Goal: Ask a question: Seek information or help from site administrators or community

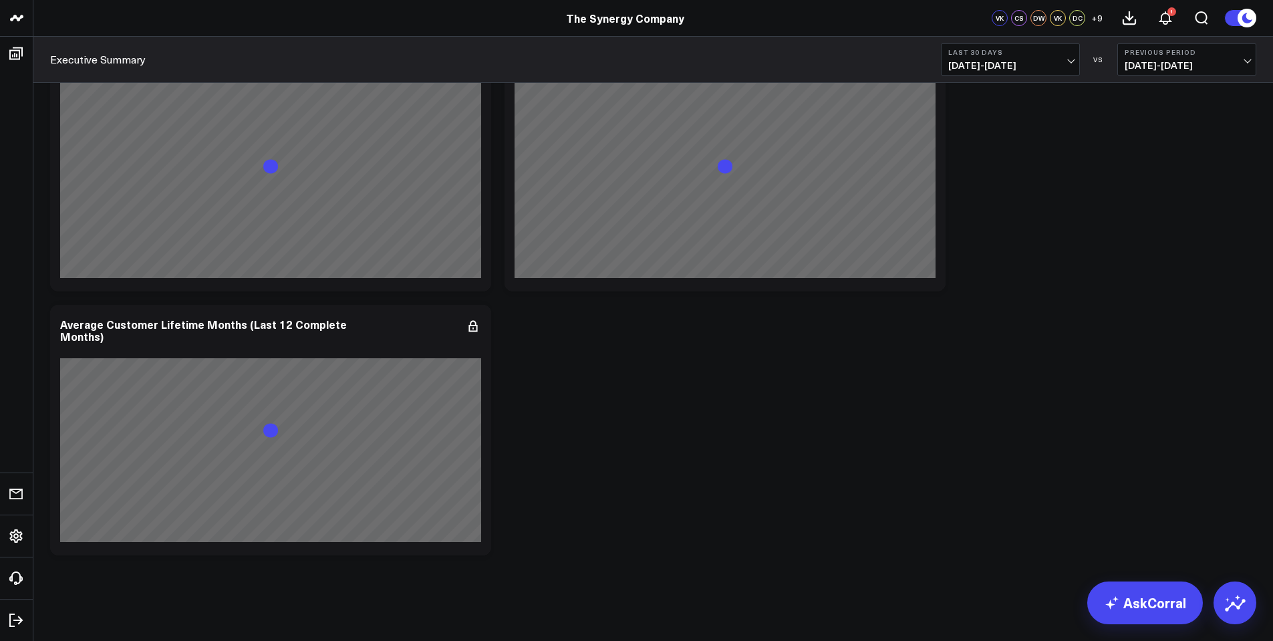
scroll to position [2962, 0]
click at [1139, 595] on link "AskCorral" at bounding box center [1145, 602] width 116 height 43
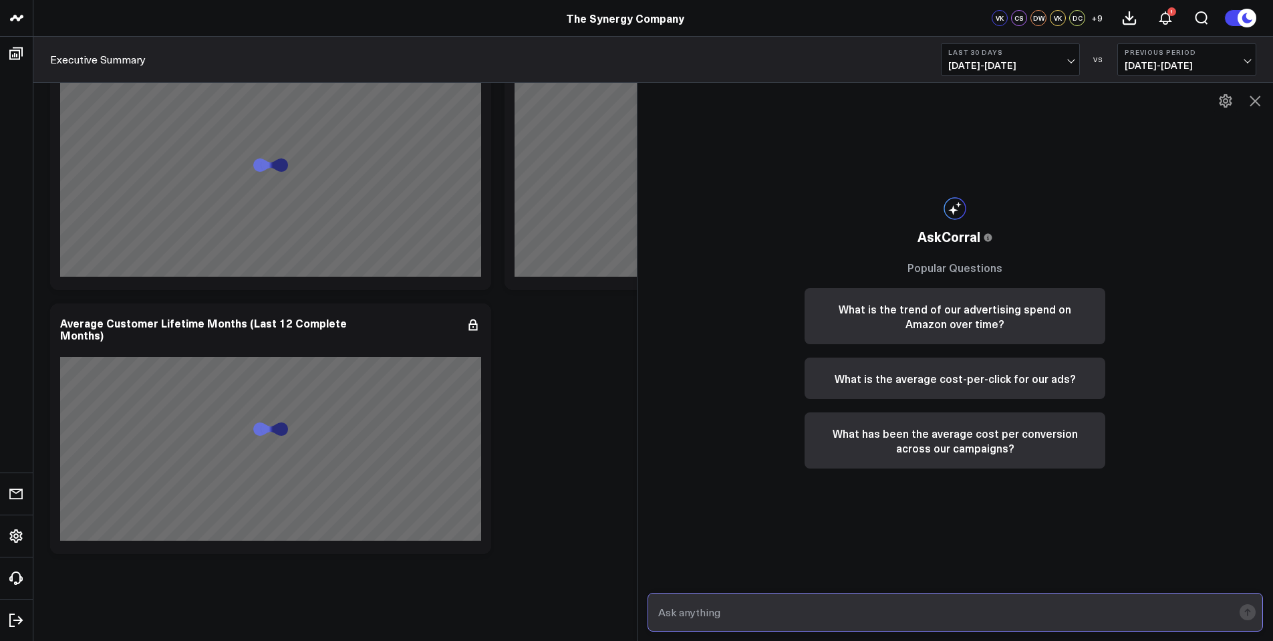
click at [774, 611] on input "text" at bounding box center [944, 612] width 579 height 24
type input "C"
type input "P"
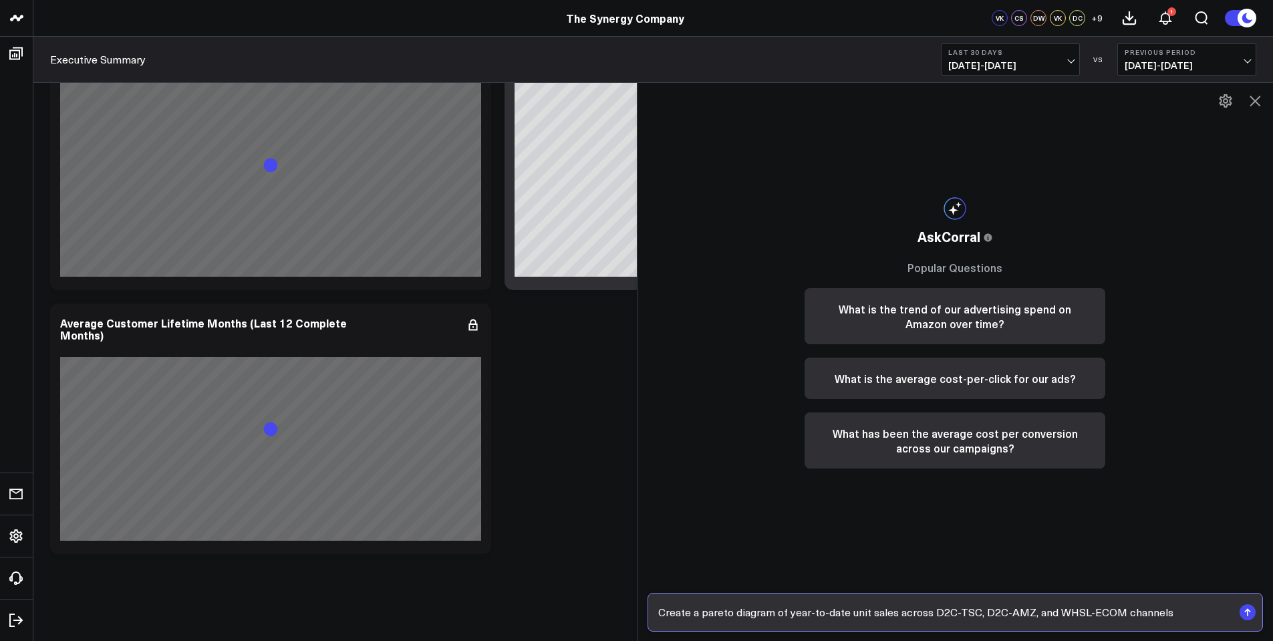
type input "Create a pareto diagram of year-to-date unit sales across D2C-TSC, D2C-AMZ, and…"
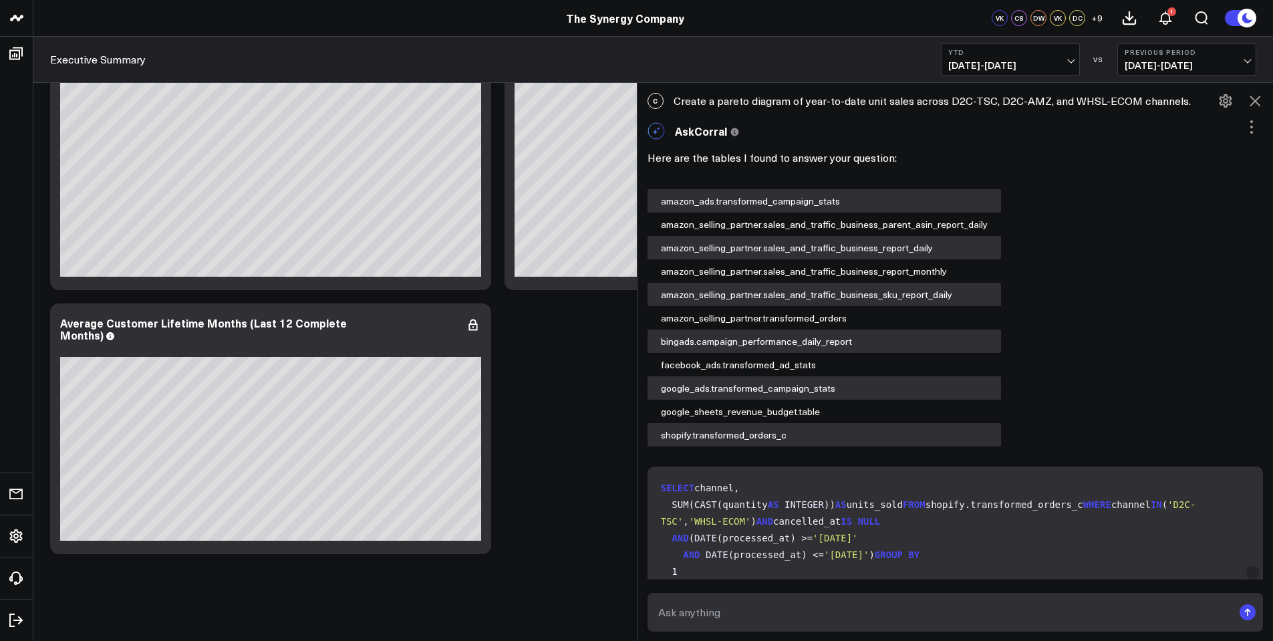
drag, startPoint x: 679, startPoint y: 101, endPoint x: 1146, endPoint y: 88, distance: 467.3
click at [1146, 88] on div "C Create a pareto diagram of year-to-date unit sales across D2C-TSC, D2C-AMZ, a…" at bounding box center [956, 100] width 636 height 29
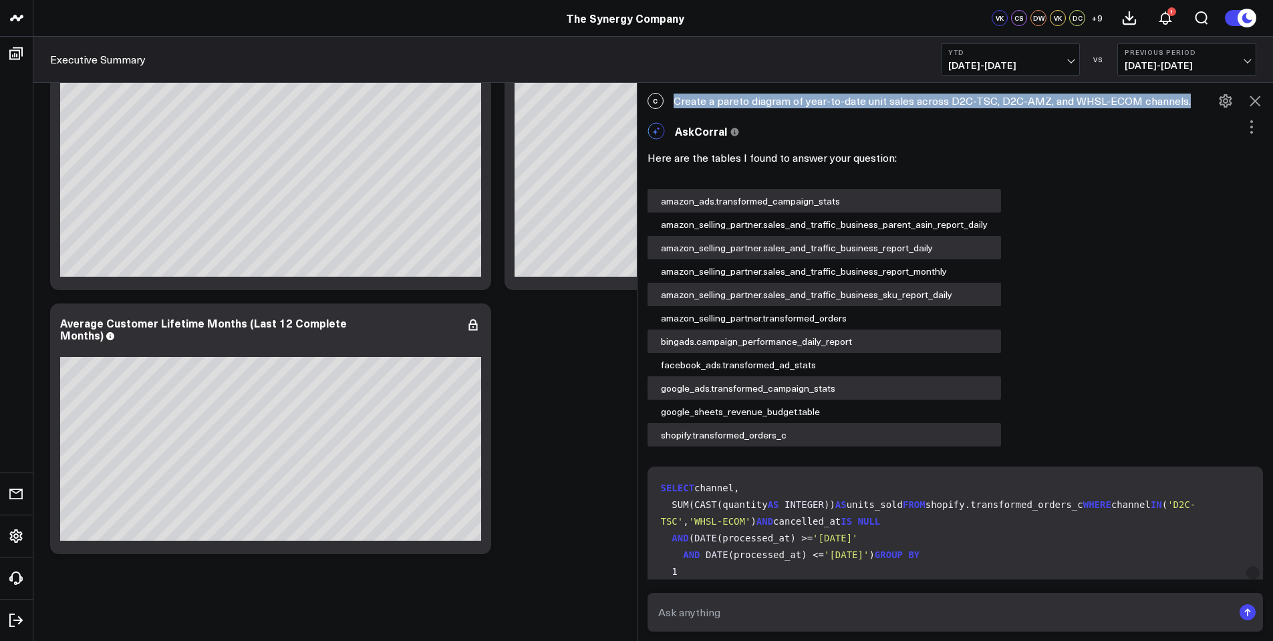
drag, startPoint x: 1182, startPoint y: 102, endPoint x: 667, endPoint y: 99, distance: 515.2
click at [667, 99] on div "C Create a pareto diagram of year-to-date unit sales across D2C-TSC, D2C-AMZ, a…" at bounding box center [956, 100] width 636 height 29
copy div "Create a pareto diagram of year-to-date unit sales across D2C-TSC, D2C-AMZ, and…"
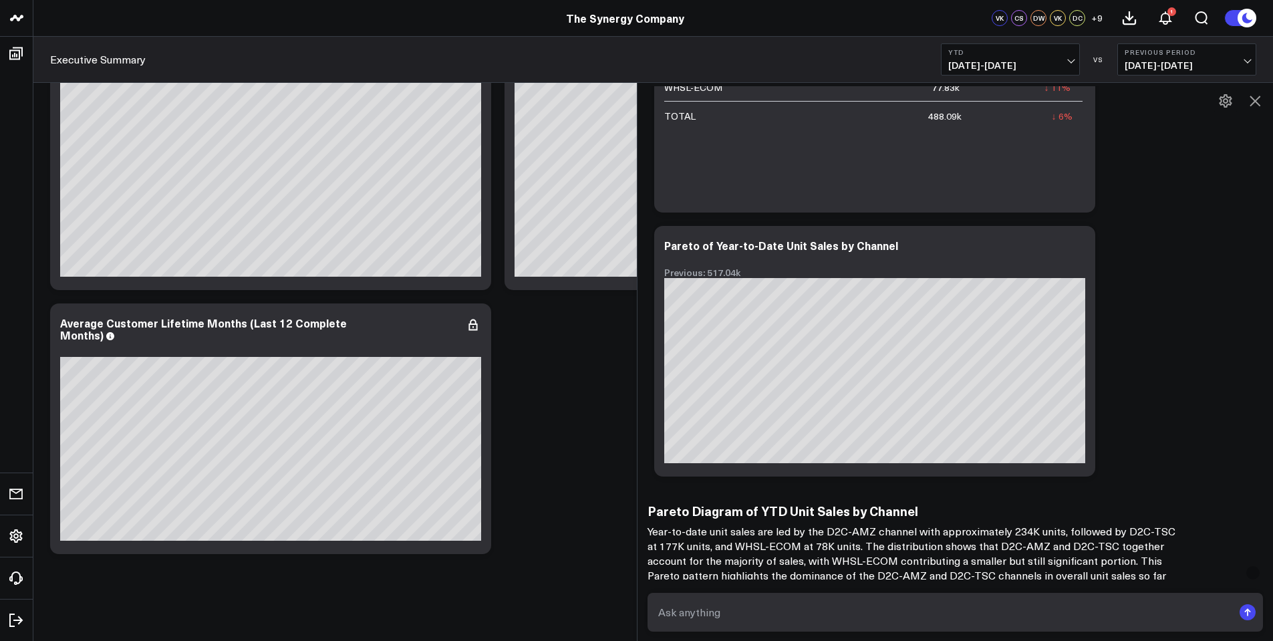
scroll to position [1155, 0]
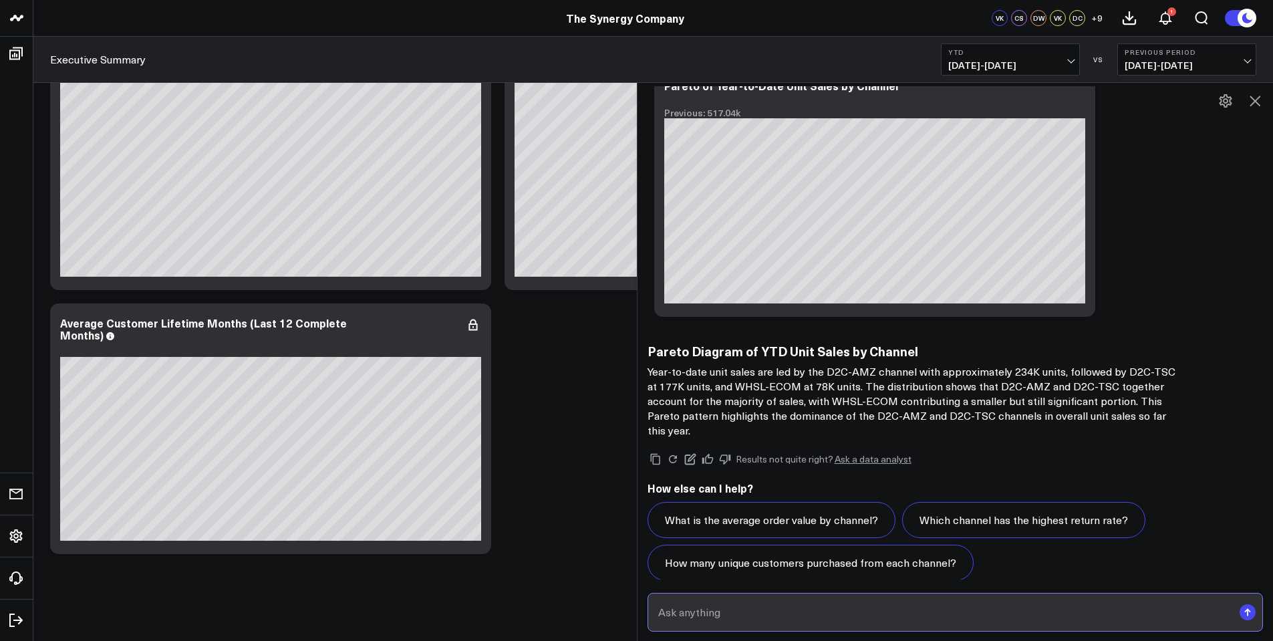
click at [716, 615] on input "text" at bounding box center [944, 612] width 579 height 24
paste input "Create a pareto diagram of year-to-date unit sales across D2C-TSC, D2C-AMZ, and…"
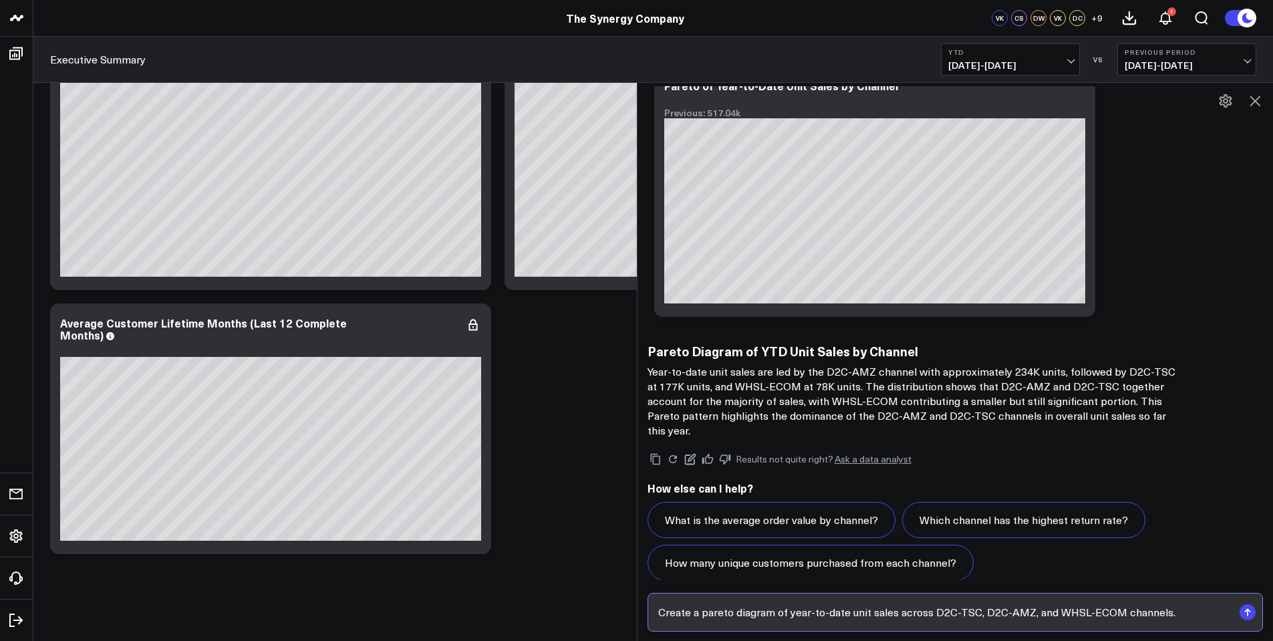
click at [899, 613] on input "Create a pareto diagram of year-to-date unit sales across D2C-TSC, D2C-AMZ, and…" at bounding box center [944, 612] width 579 height 24
type input "Create a pareto diagram of year-to-date unit sales for all SKUs combined across…"
click at [1247, 607] on rect "submit" at bounding box center [1248, 612] width 16 height 16
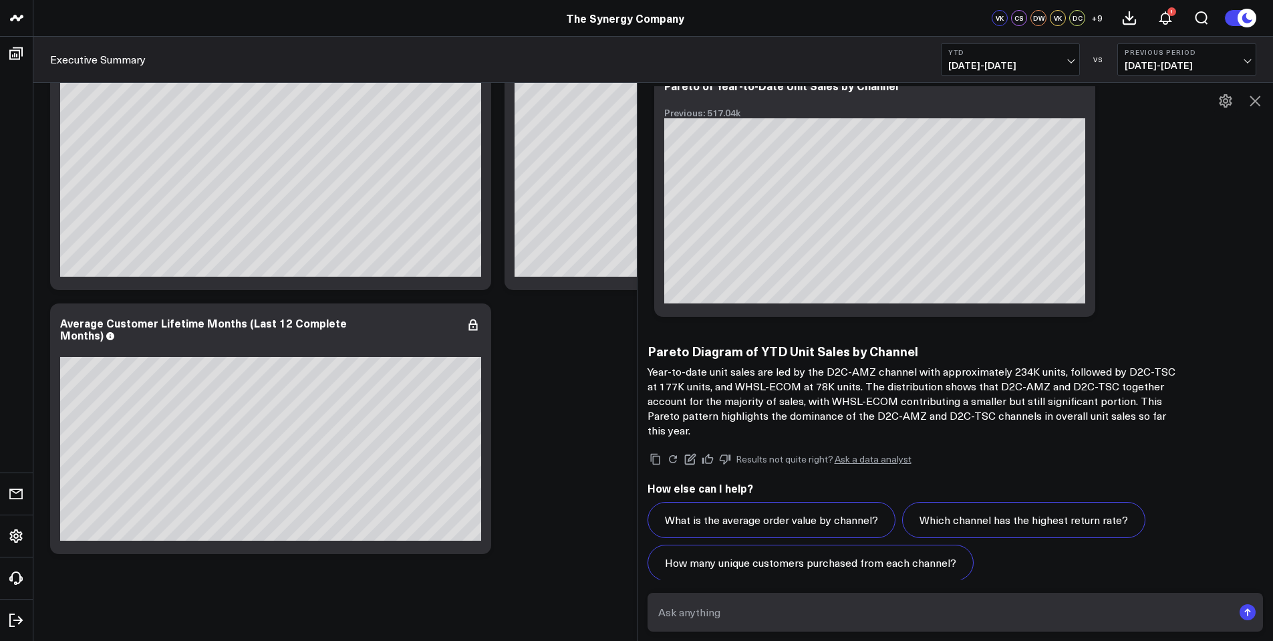
scroll to position [1109, 0]
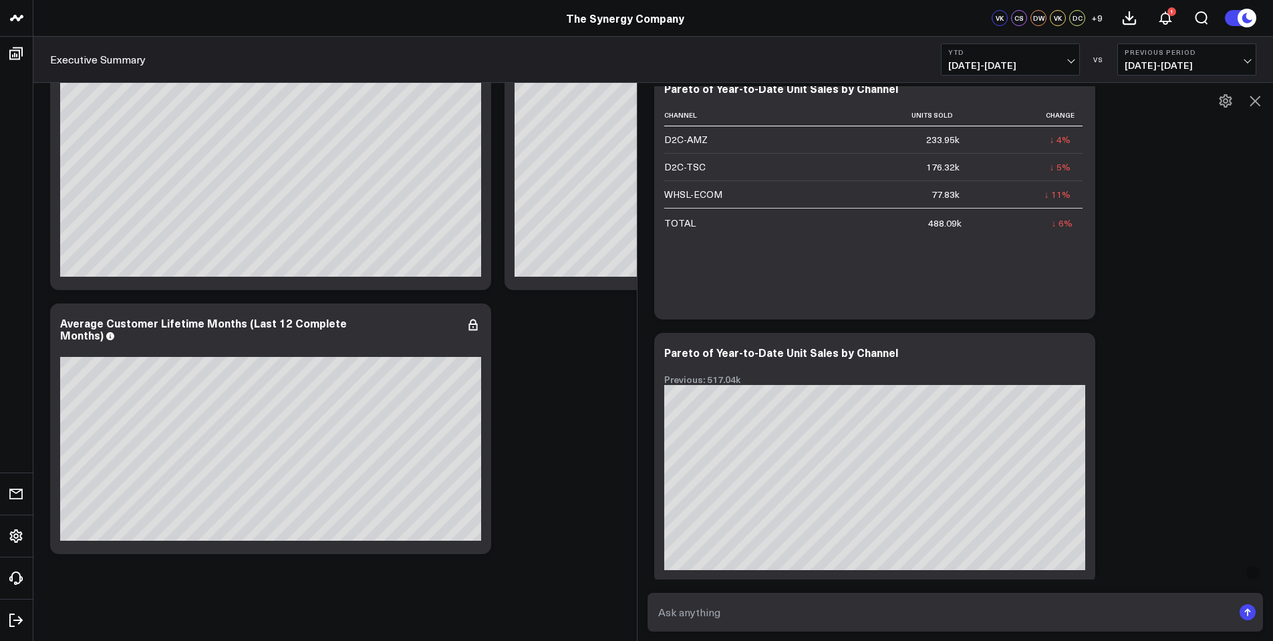
scroll to position [2720, 0]
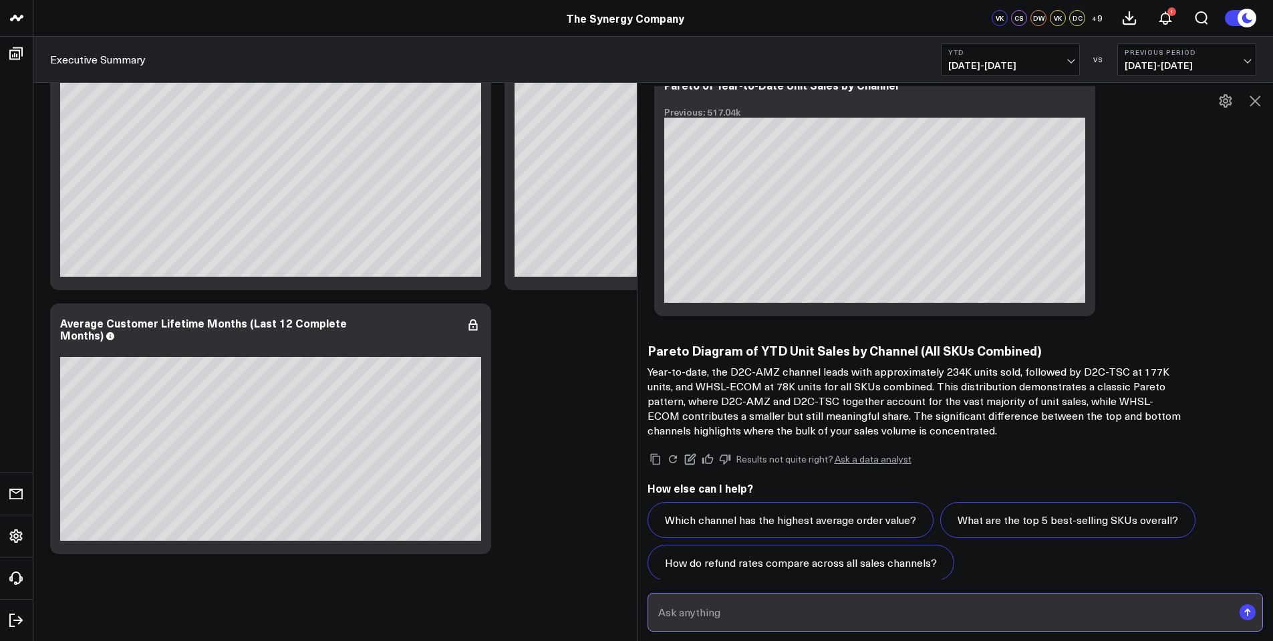
click at [736, 617] on input "text" at bounding box center [944, 612] width 579 height 24
paste input "Create a pareto diagram of year-to-date unit sales across D2C-TSC, D2C-AMZ, and…"
type input "Create a pareto diagram of year-to-date unit sales across D2C-TSC, D2C-AMZ, and…"
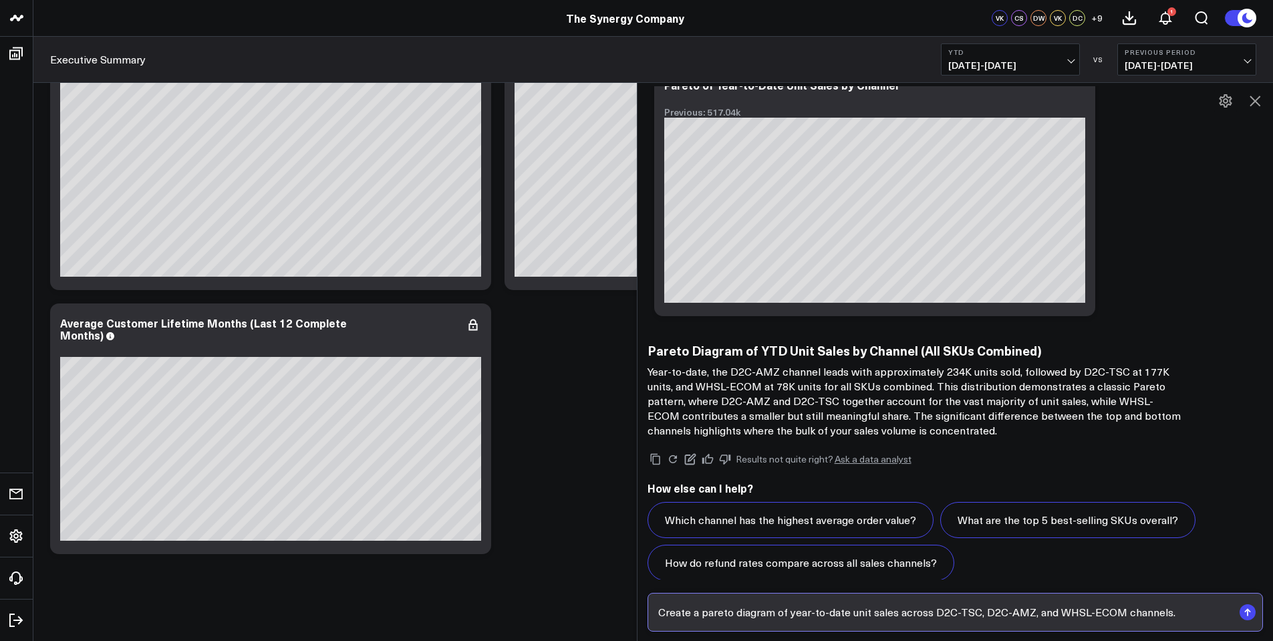
drag, startPoint x: 1173, startPoint y: 610, endPoint x: 644, endPoint y: 617, distance: 529.3
click at [644, 617] on div "C Create a pareto diagram of year-to-date unit sales across D2C-TSC, D2C-AMZ, a…" at bounding box center [955, 361] width 637 height 559
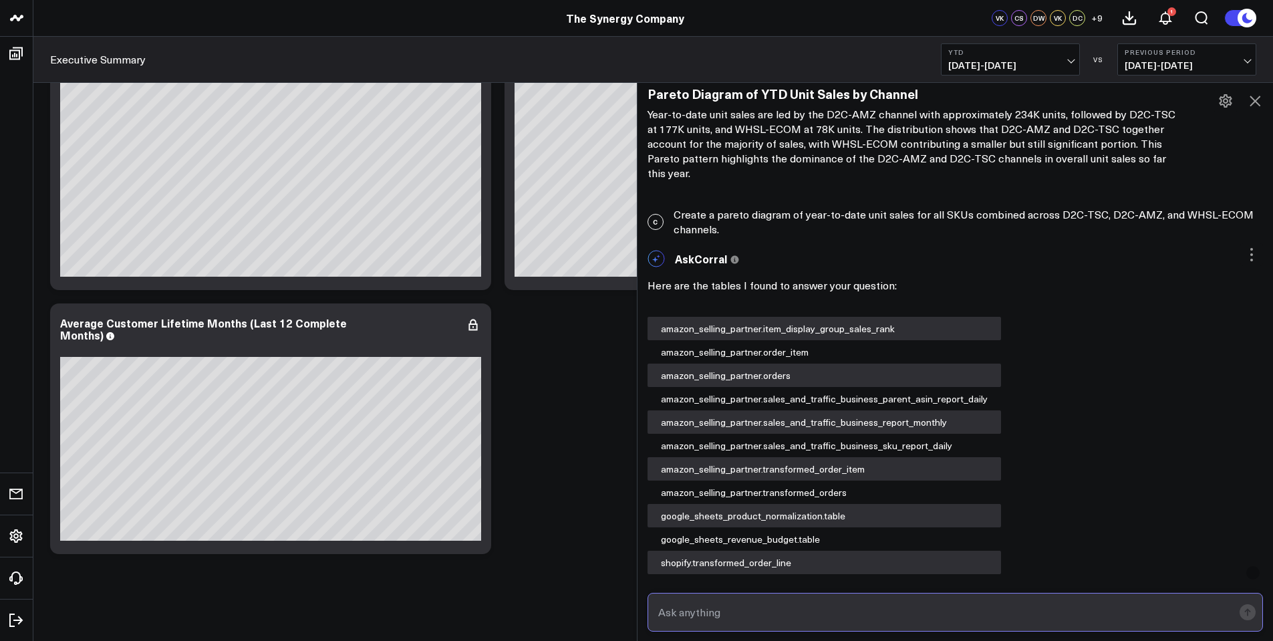
scroll to position [1383, 0]
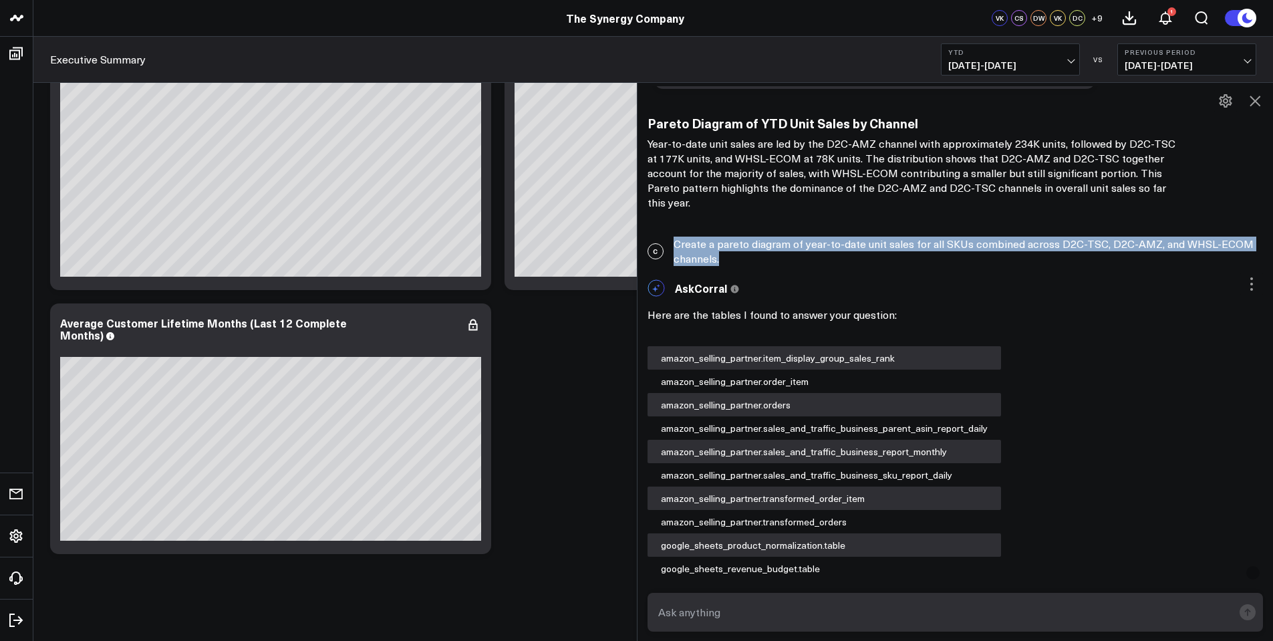
drag, startPoint x: 680, startPoint y: 229, endPoint x: 733, endPoint y: 251, distance: 57.8
click at [733, 251] on div "C Create a pareto diagram of year-to-date unit sales for all SKUs combined acro…" at bounding box center [956, 251] width 636 height 43
copy div "Create a pareto diagram of year-to-date unit sales for all SKUs combined across…"
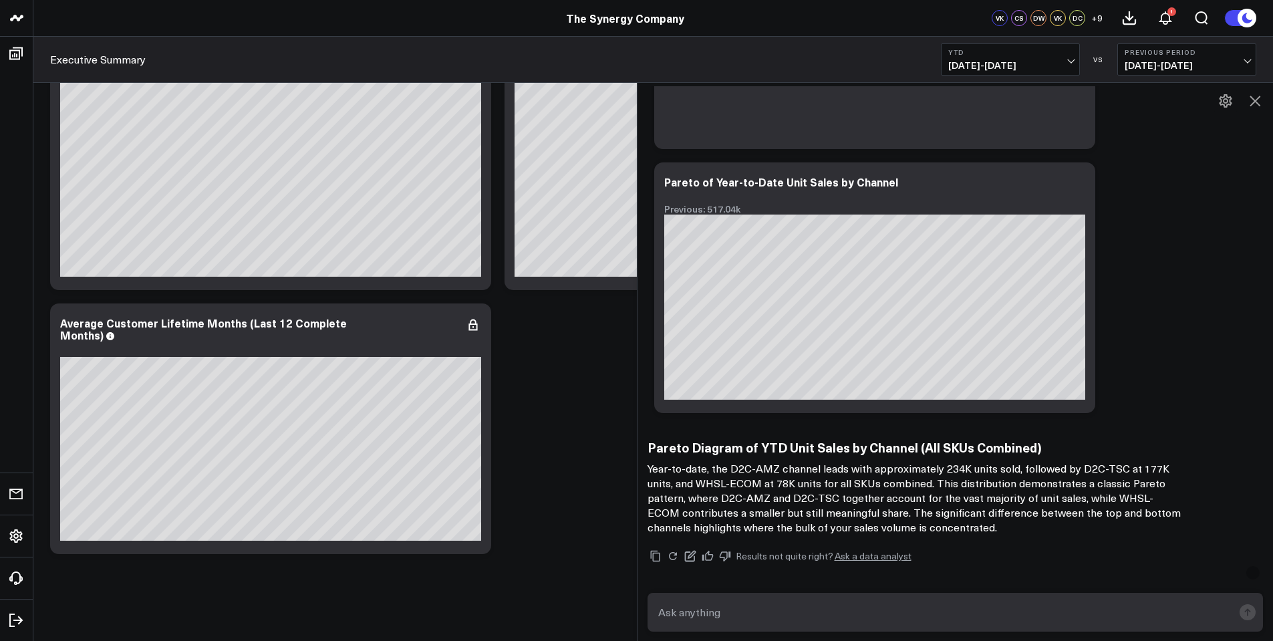
scroll to position [2720, 0]
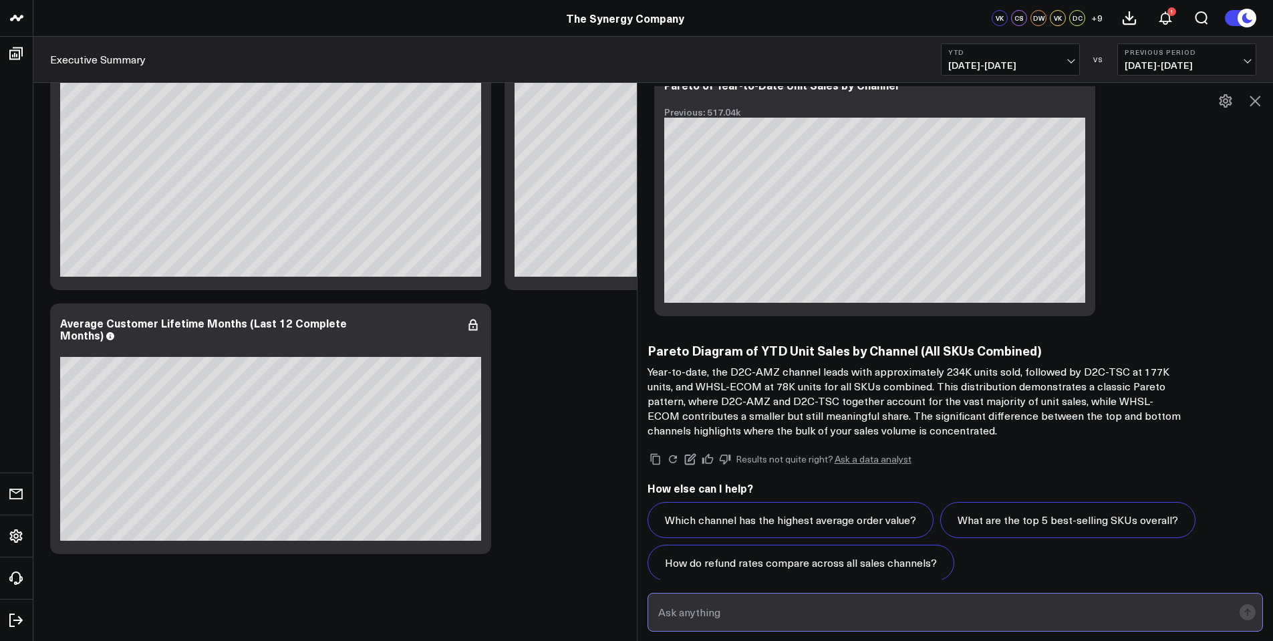
click at [748, 613] on input "text" at bounding box center [944, 612] width 579 height 24
paste input "Create a pareto diagram of year-to-date unit sales for all SKUs combined across…"
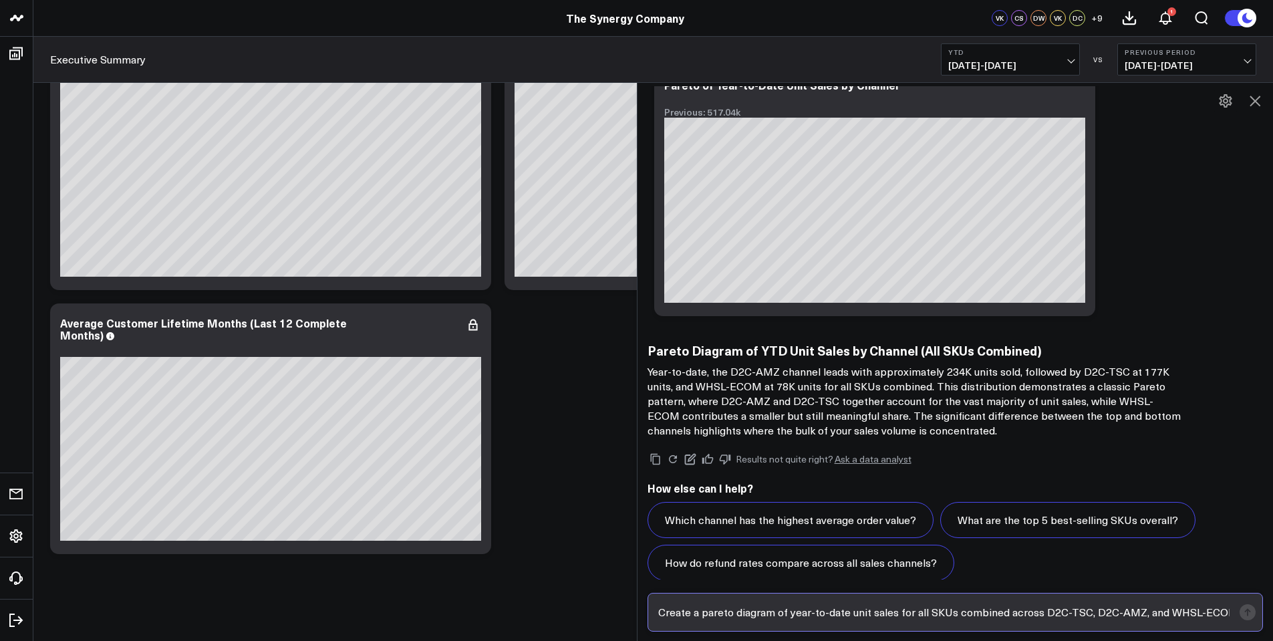
scroll to position [0, 45]
click at [699, 616] on input "Create a pareto diagram of year-to-date unit sales for all SKUs combined across…" at bounding box center [944, 612] width 579 height 24
drag, startPoint x: 1089, startPoint y: 610, endPoint x: 1230, endPoint y: 623, distance: 141.6
click at [1230, 623] on input "Considering all SKUs and all channgels, create a pareto diagram of year-to-date…" at bounding box center [944, 612] width 579 height 24
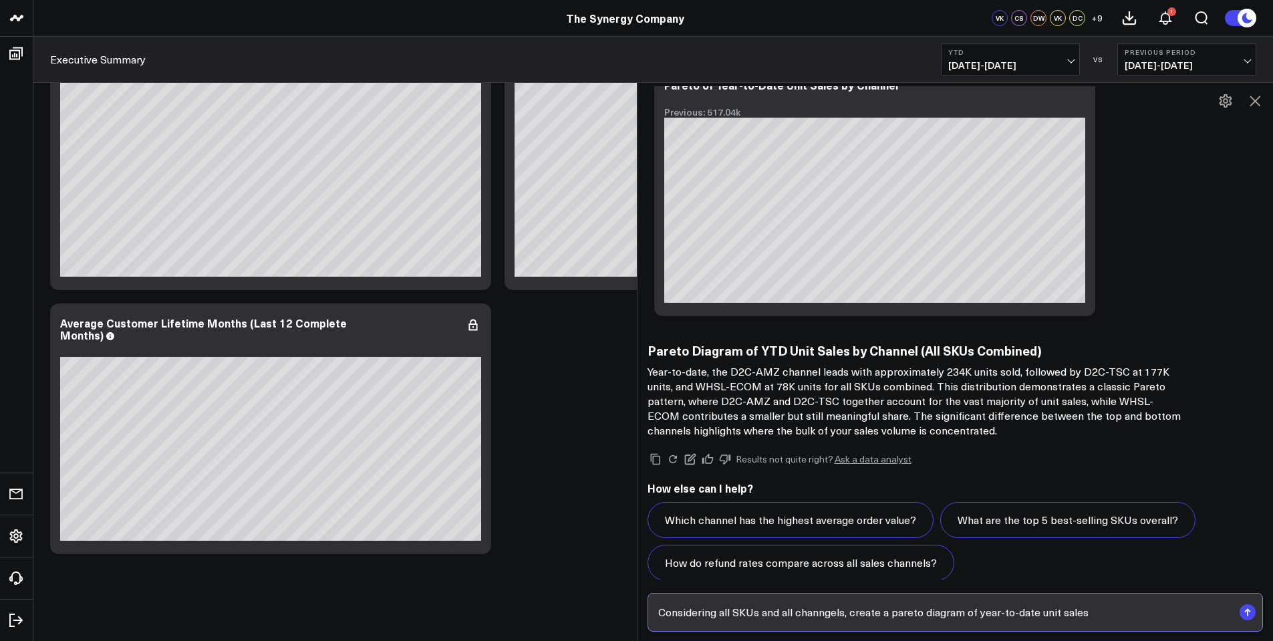
scroll to position [0, 0]
click at [837, 611] on input "Considering all SKUs and all channgels, create a pareto diagram of year-to-date…" at bounding box center [944, 612] width 579 height 24
click at [963, 611] on input "Considering all SKUs and all channels, create a pareto diagram of year-to-date …" at bounding box center [944, 612] width 579 height 24
click at [1133, 614] on input "Considering all SKUs and all channels, create a pareto diagram of year-to-date …" at bounding box center [944, 612] width 579 height 24
type input "Considering all channels, create a pareto chart of our top 45 selling products …"
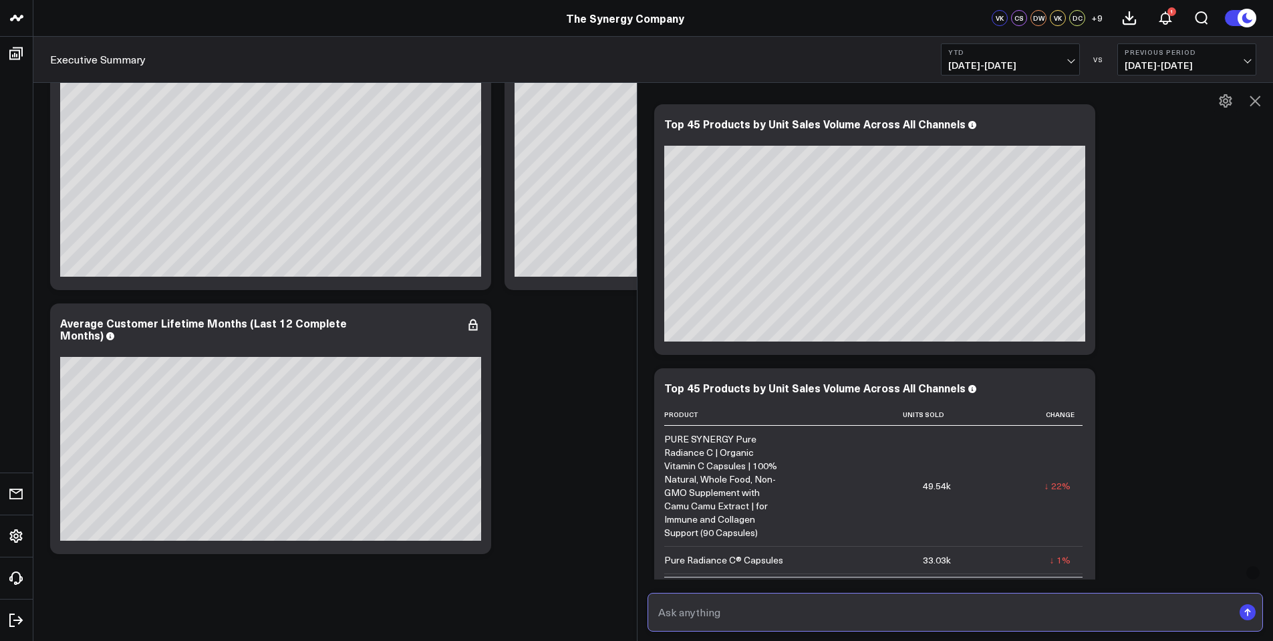
scroll to position [3772, 0]
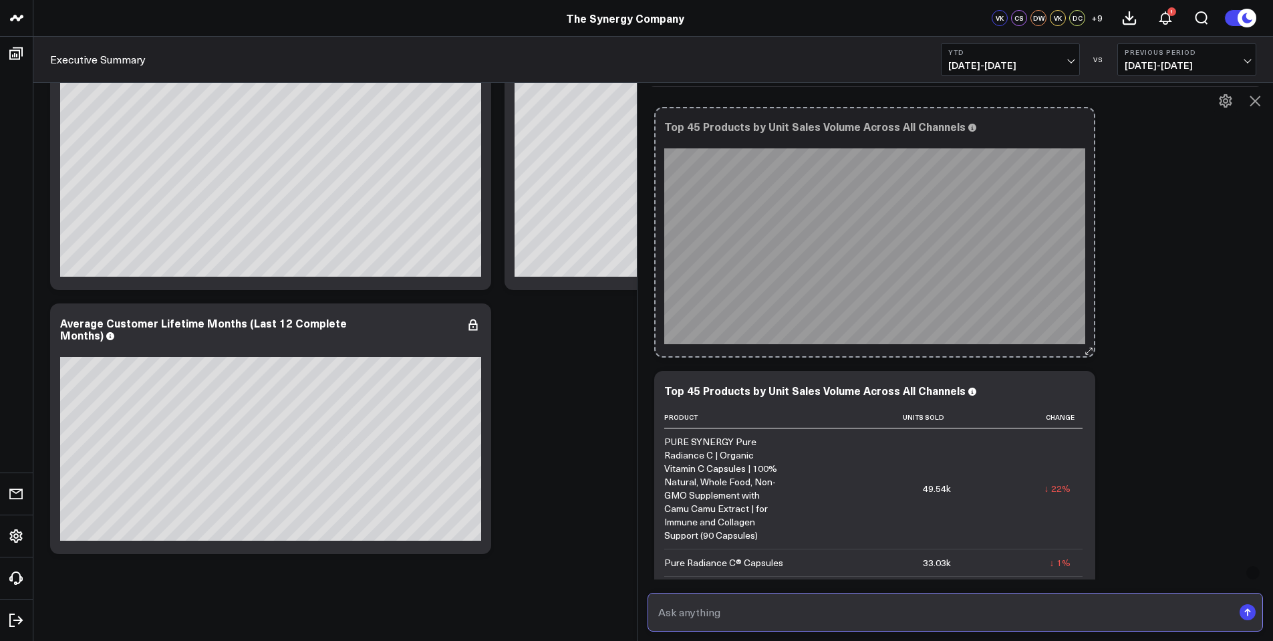
click at [1093, 346] on icon at bounding box center [1088, 351] width 10 height 10
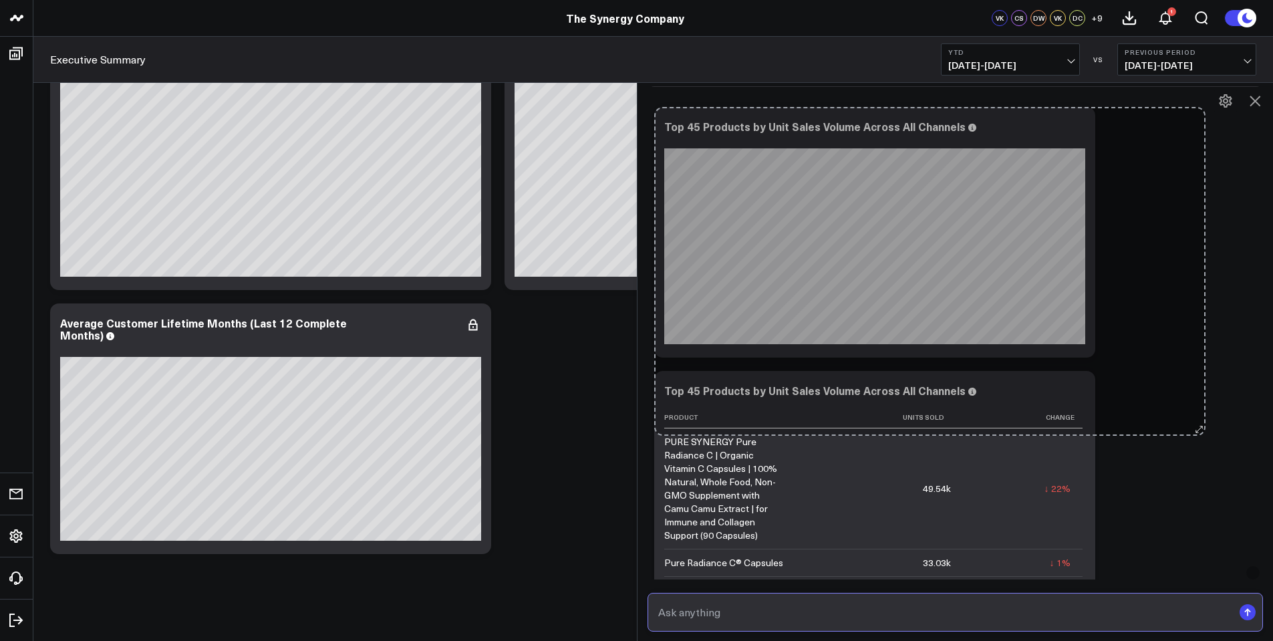
drag, startPoint x: 1094, startPoint y: 337, endPoint x: 1205, endPoint y: 417, distance: 136.5
click at [1205, 417] on div "Ask support Export PNG Top 45 Products by Unit Sales Volume Across All Channels…" at bounding box center [956, 364] width 616 height 528
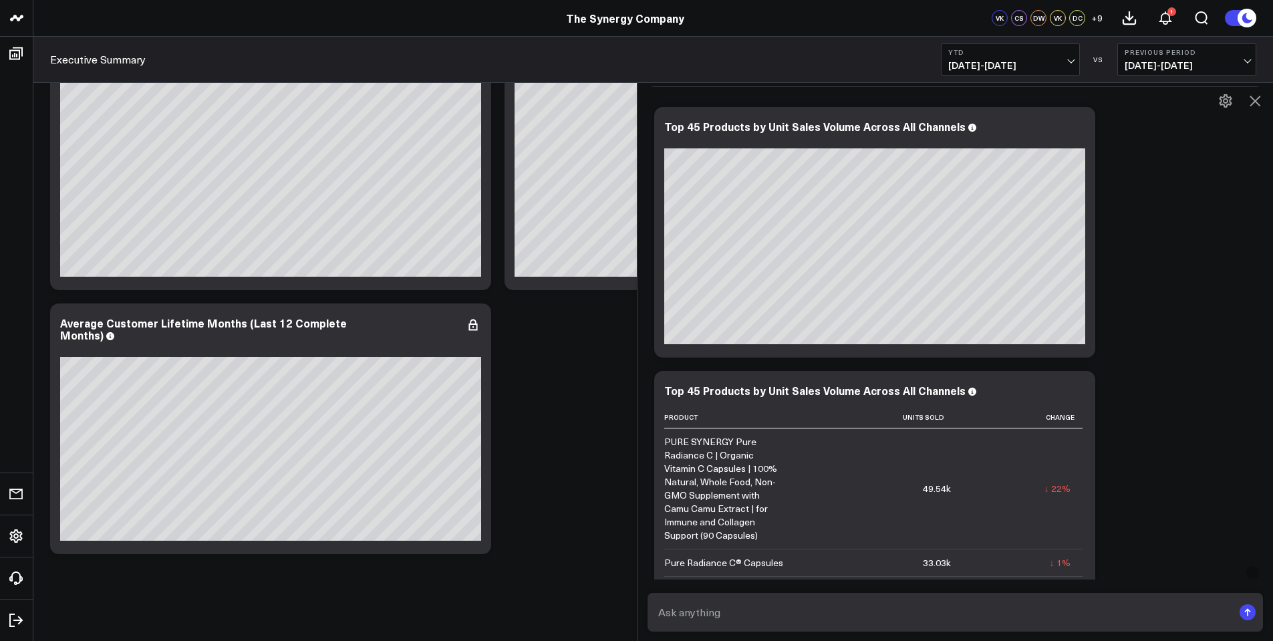
click at [0, 0] on icon at bounding box center [0, 0] width 0 height 0
click at [1123, 198] on div "Ask support Export PNG Top 45 Products by Unit Sales Volume Across All Channels…" at bounding box center [956, 364] width 616 height 528
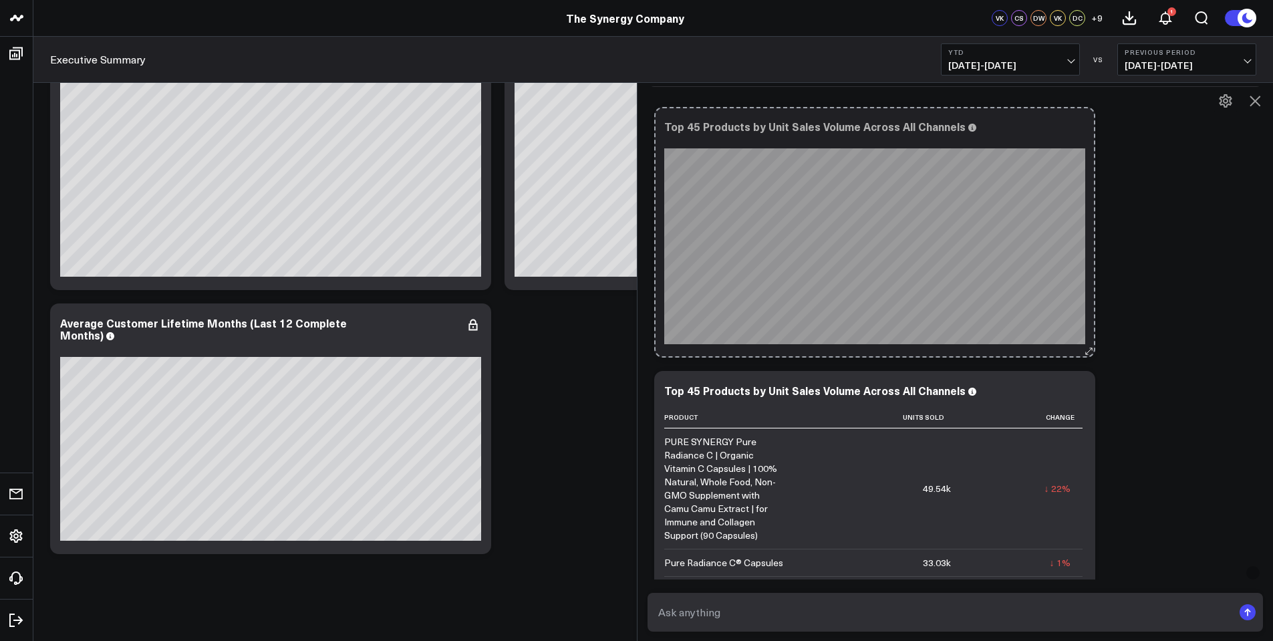
click at [1093, 346] on icon at bounding box center [1088, 351] width 10 height 10
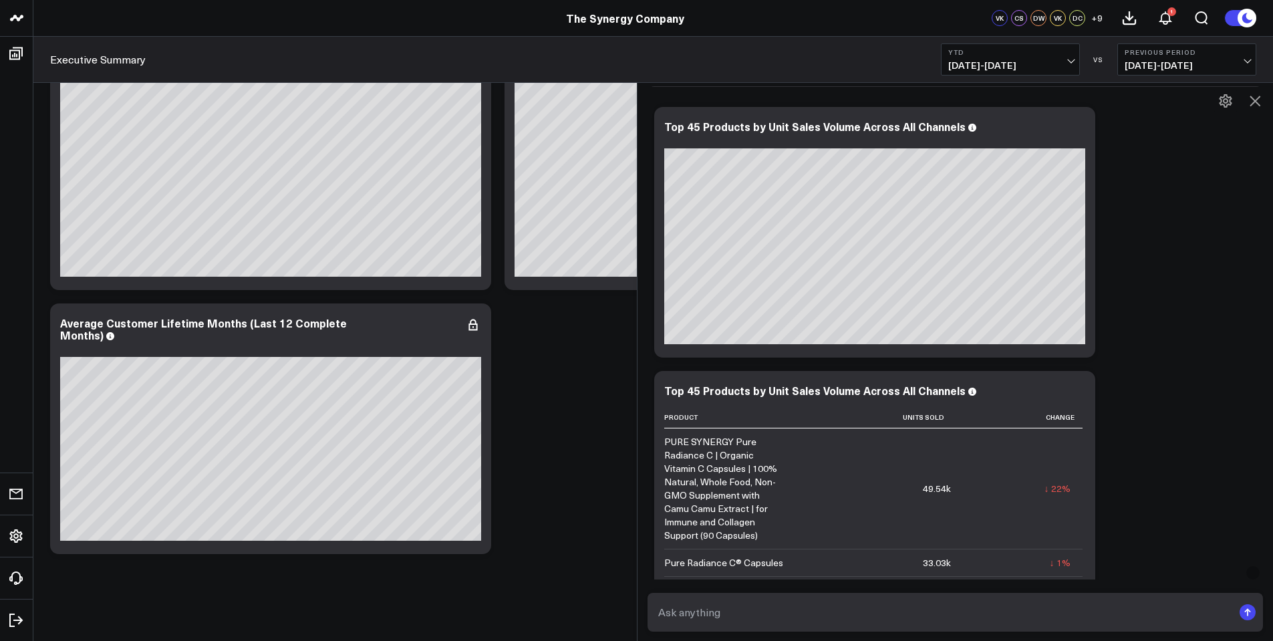
click at [1093, 346] on icon at bounding box center [1088, 351] width 10 height 10
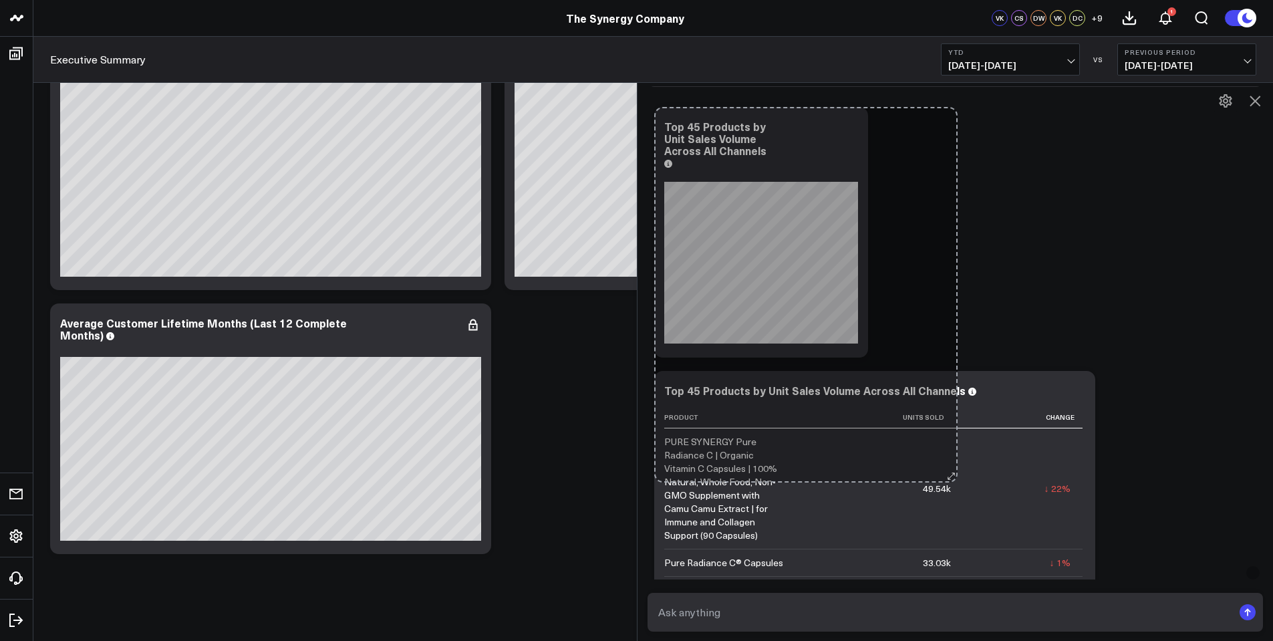
drag, startPoint x: 1093, startPoint y: 337, endPoint x: 956, endPoint y: 462, distance: 185.9
click at [956, 462] on div "Ask support Export PNG Top 45 Products by Unit Sales Volume Across All Channels…" at bounding box center [956, 364] width 616 height 528
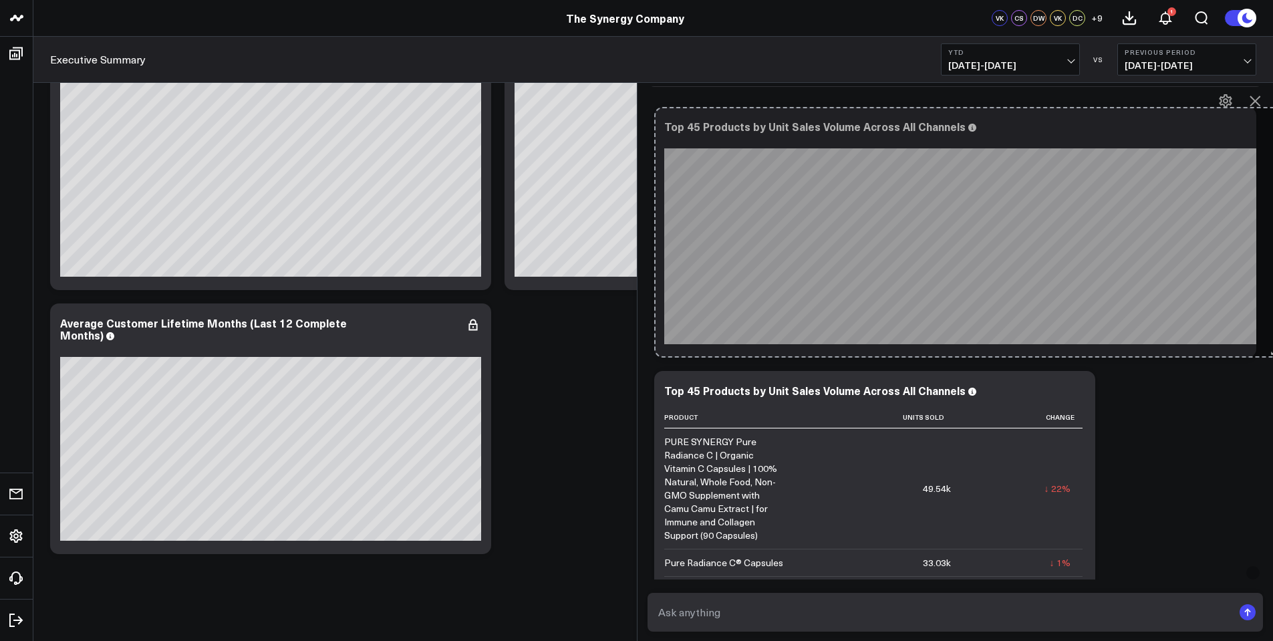
drag, startPoint x: 869, startPoint y: 334, endPoint x: 1282, endPoint y: 290, distance: 415.3
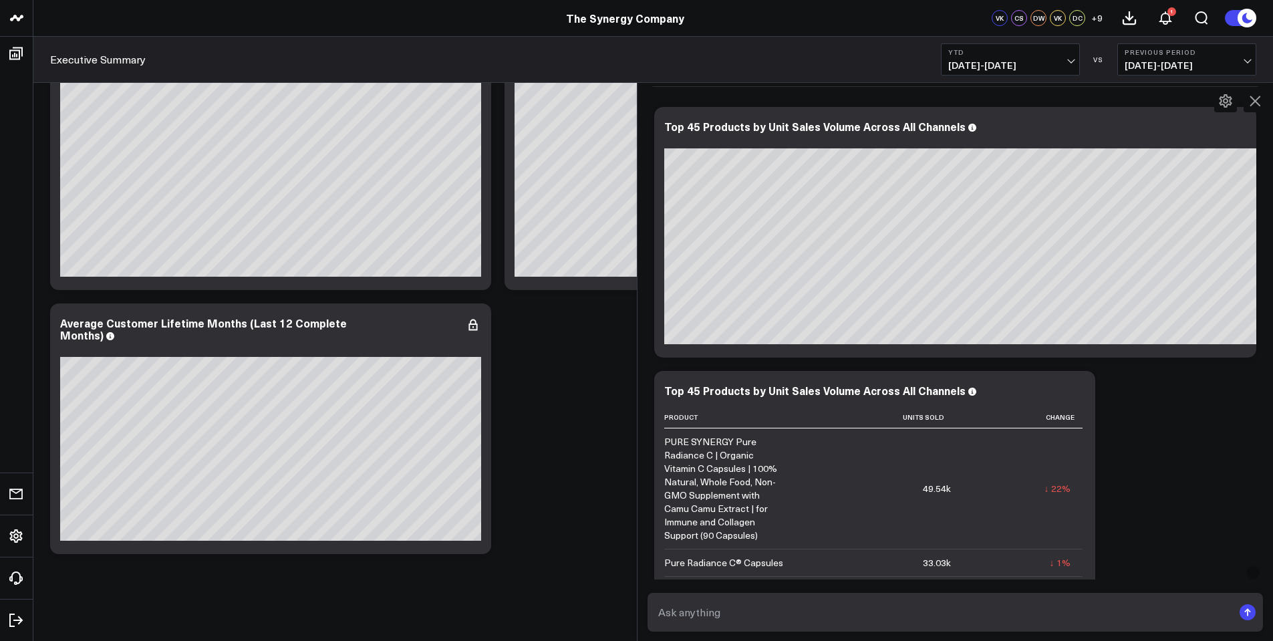
click at [0, 0] on icon at bounding box center [0, 0] width 0 height 0
click at [1197, 419] on div "Ask support Export PNG Top 45 Products by Unit Sales Volume Across All Channels…" at bounding box center [956, 364] width 616 height 528
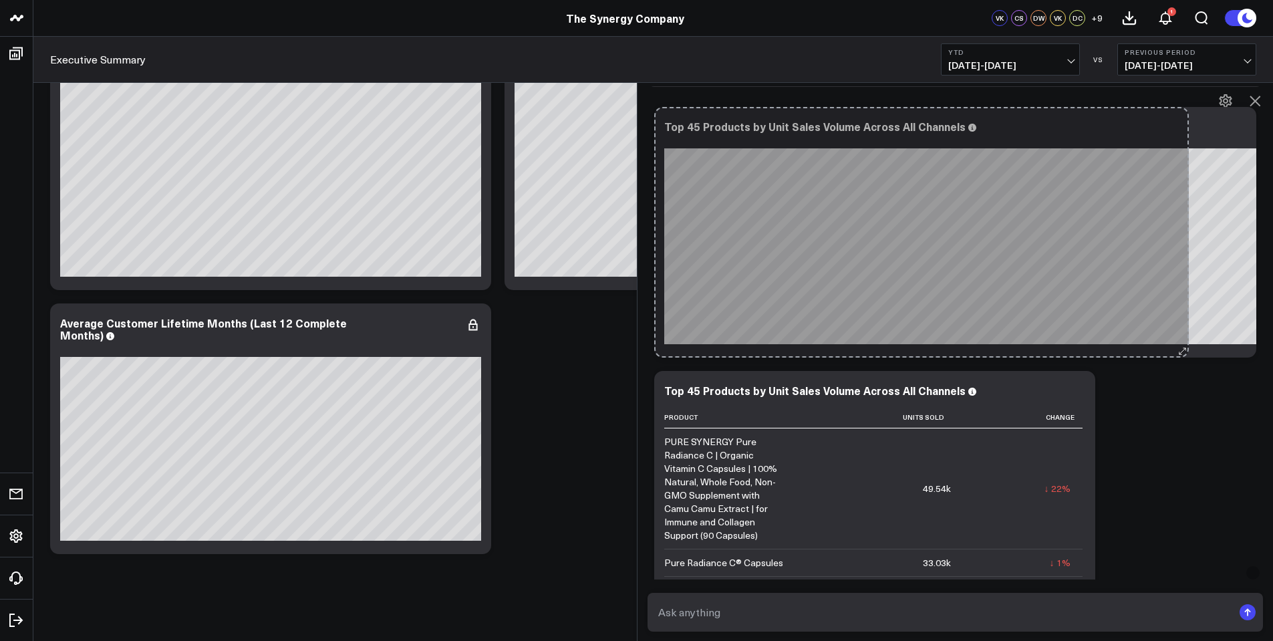
drag, startPoint x: 1244, startPoint y: 335, endPoint x: 1187, endPoint y: 329, distance: 56.4
click at [1187, 329] on div "Top 45 Products by Unit Sales Volume Across All Channels PURE SYNERGY Pure Radi…" at bounding box center [955, 232] width 603 height 251
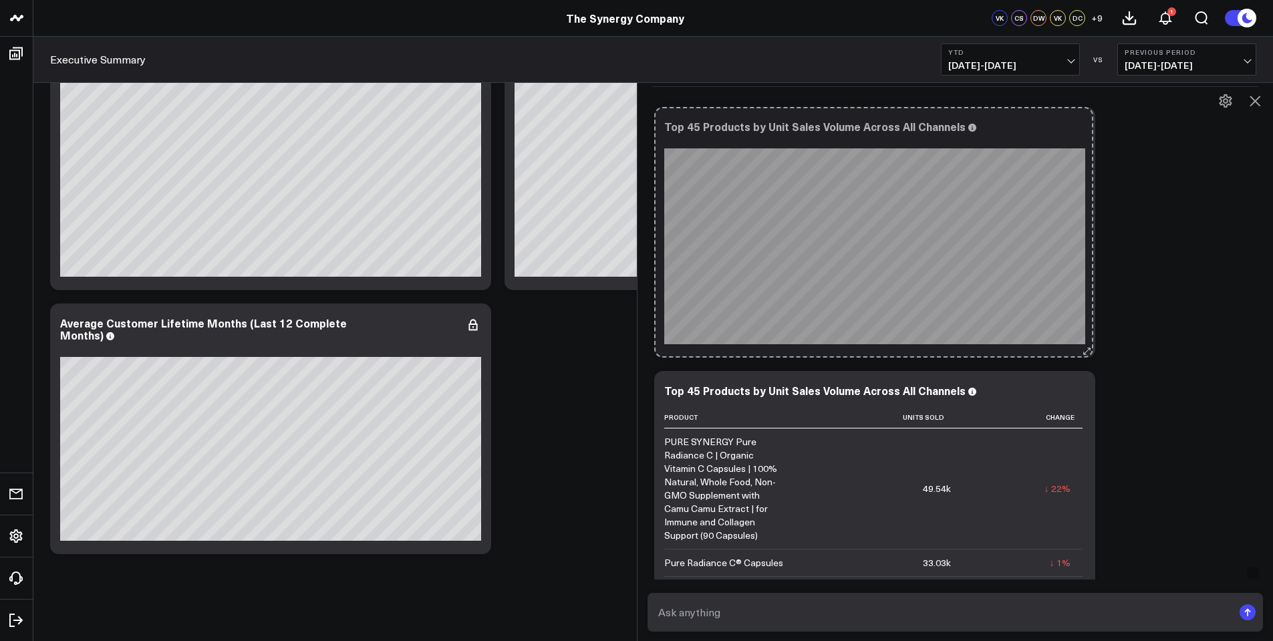
drag, startPoint x: 1243, startPoint y: 335, endPoint x: 1091, endPoint y: 335, distance: 151.7
click at [1091, 346] on icon at bounding box center [1088, 351] width 10 height 10
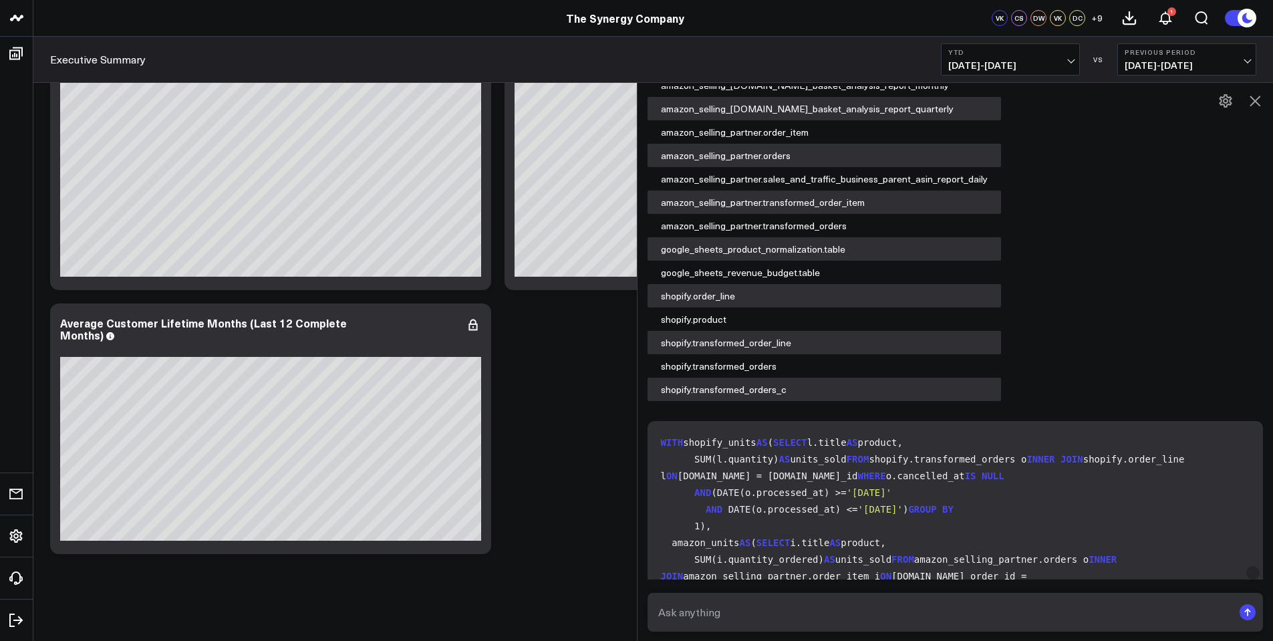
scroll to position [3036, 0]
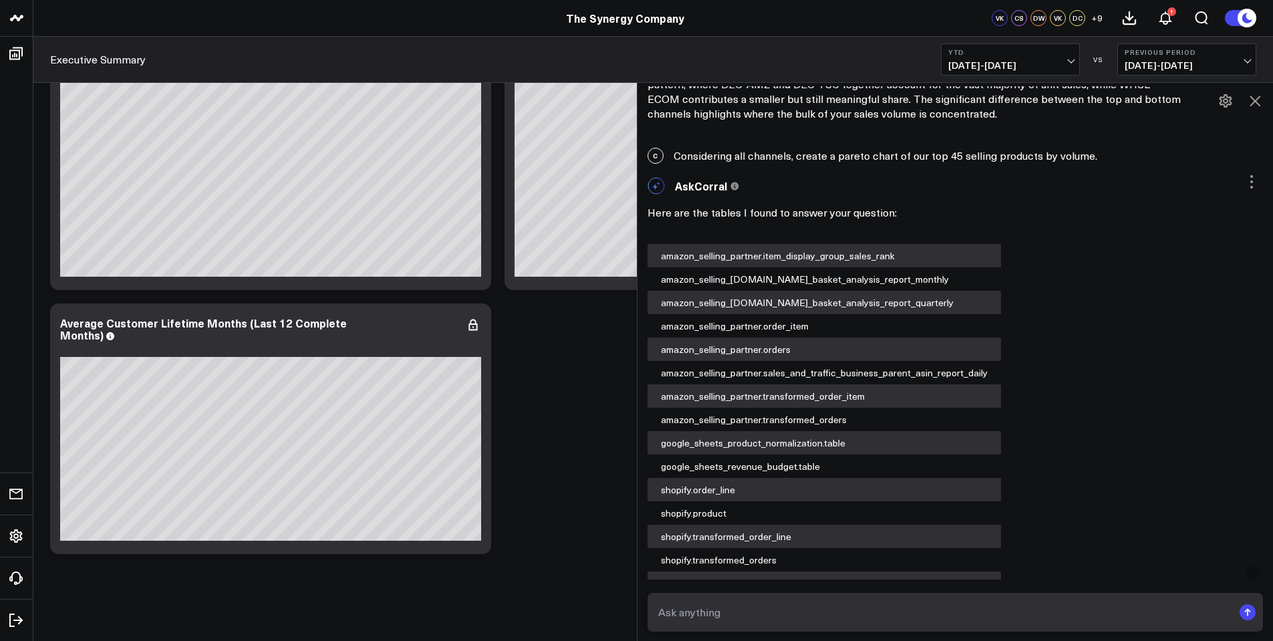
click at [1057, 141] on div "C Considering all channels, create a pareto chart of our top 45 selling product…" at bounding box center [956, 155] width 636 height 29
drag, startPoint x: 680, startPoint y: 140, endPoint x: 1098, endPoint y: 142, distance: 418.3
click at [1098, 142] on div "C Considering all channels, create a pareto chart of our top 45 selling product…" at bounding box center [956, 155] width 636 height 29
click at [760, 141] on div "C Considering all channels, create a pareto chart of our top 45 selling product…" at bounding box center [956, 155] width 636 height 29
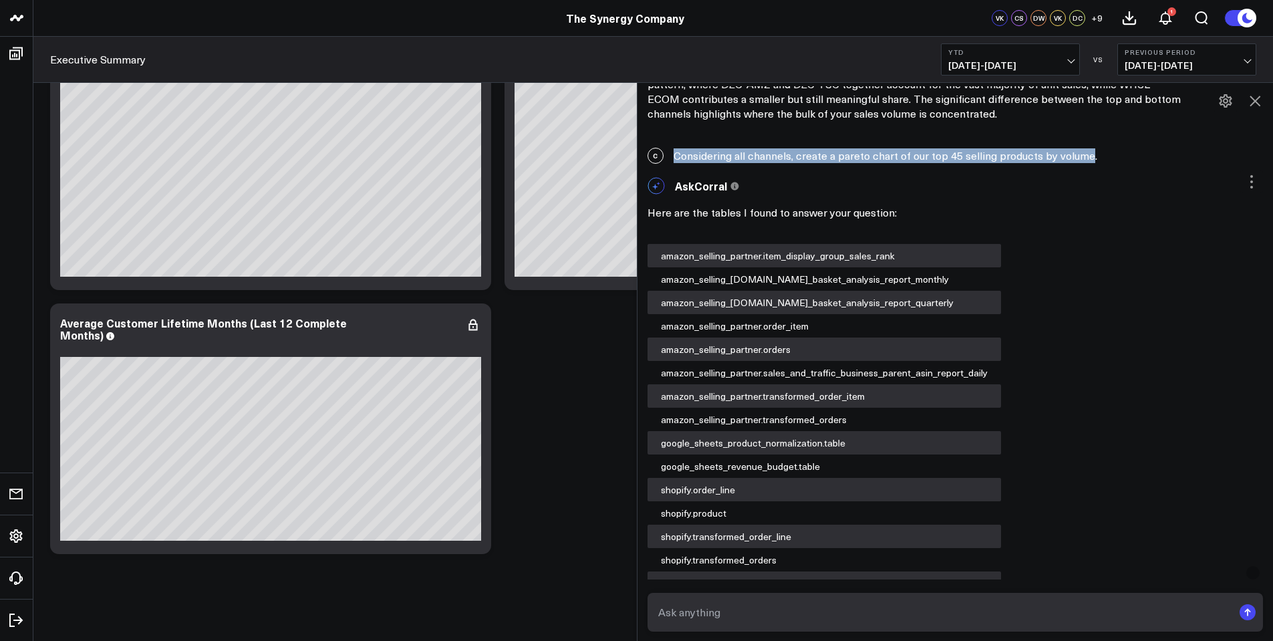
drag, startPoint x: 682, startPoint y: 140, endPoint x: 1092, endPoint y: 143, distance: 410.3
click at [1092, 143] on div "C Considering all channels, create a pareto chart of our top 45 selling product…" at bounding box center [956, 155] width 636 height 29
copy div "Considering all channels, create a pareto chart of our top 45 selling products …"
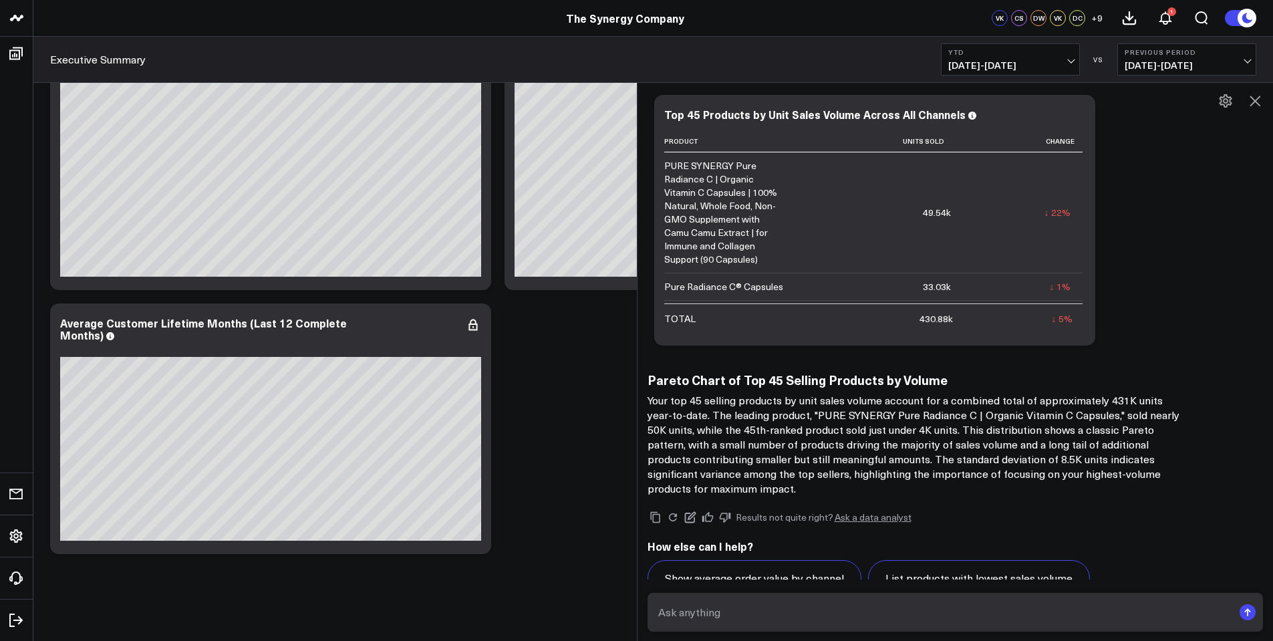
scroll to position [4106, 0]
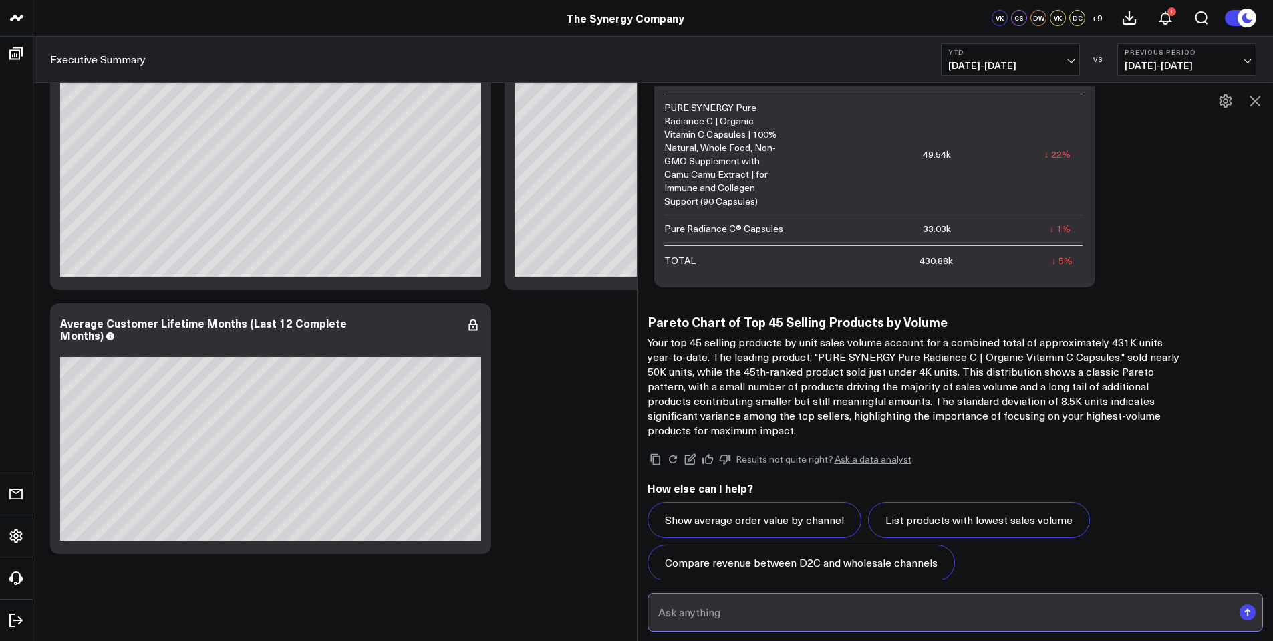
click at [750, 615] on input "text" at bounding box center [944, 612] width 579 height 24
paste input "Considering all channels, create a pareto chart of our top 45 selling products …"
click at [781, 615] on input "Considering all channels, create a pareto chart of our top 45 selling products …" at bounding box center [944, 612] width 579 height 24
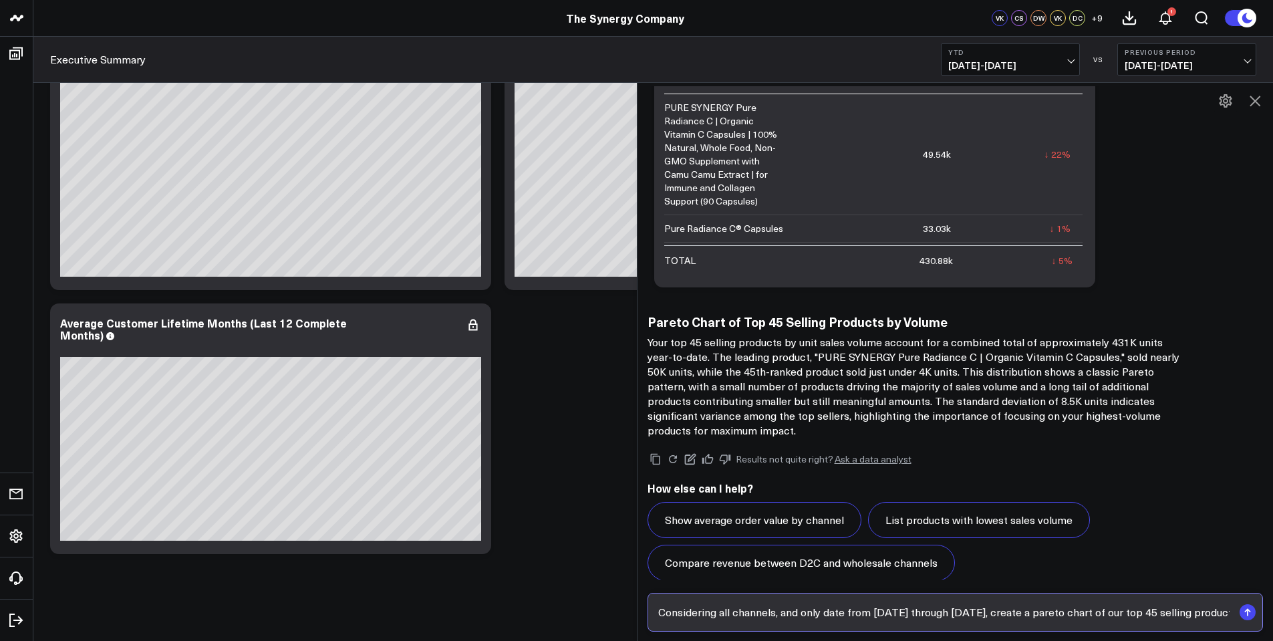
type input "Considering all channels, and only date from [DATE] through [DATE], create a pa…"
click at [1250, 608] on rect "submit" at bounding box center [1248, 612] width 16 height 16
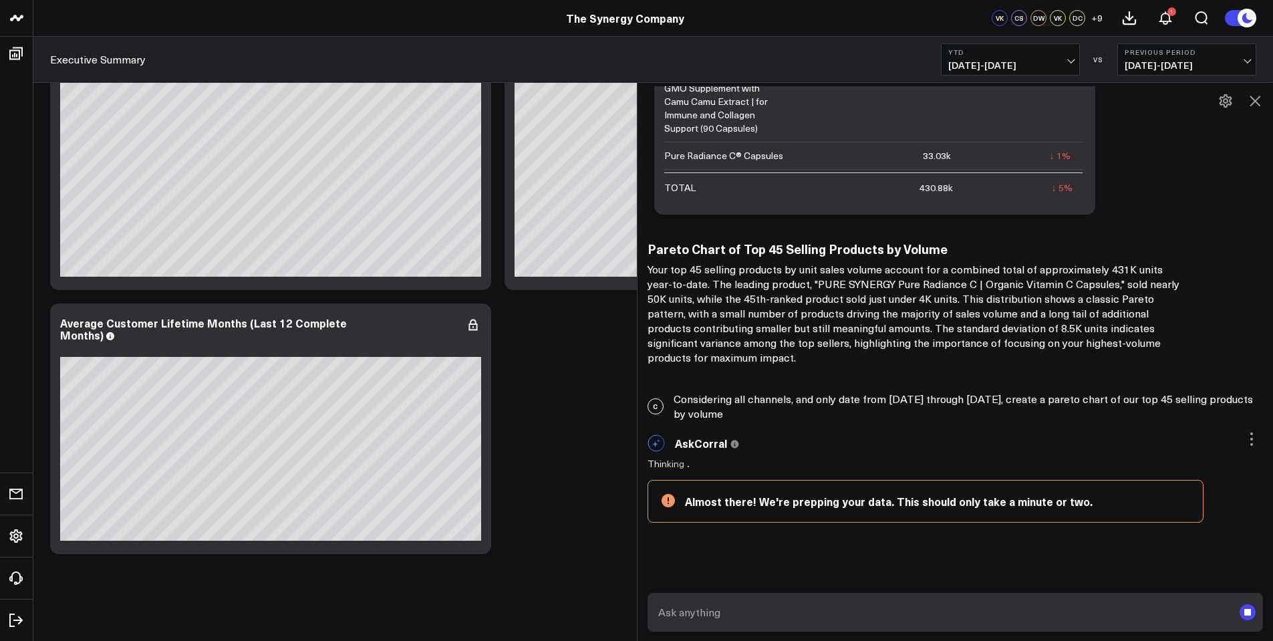
scroll to position [4179, 0]
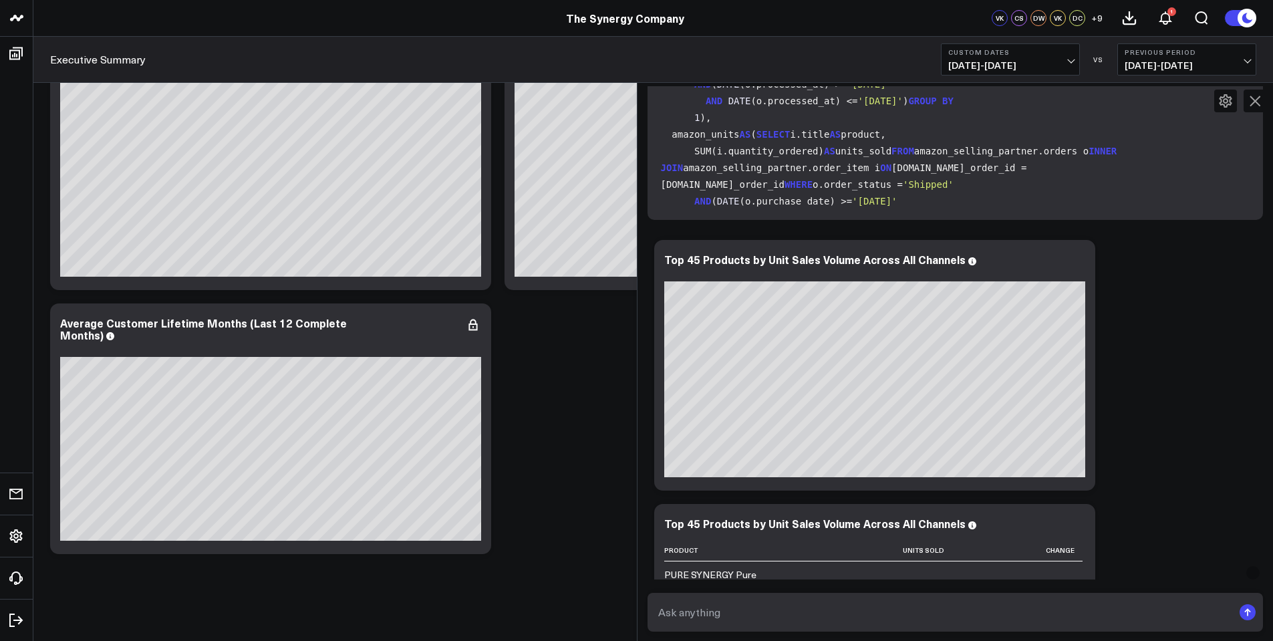
scroll to position [5037, 0]
click at [731, 615] on input "text" at bounding box center [944, 612] width 579 height 24
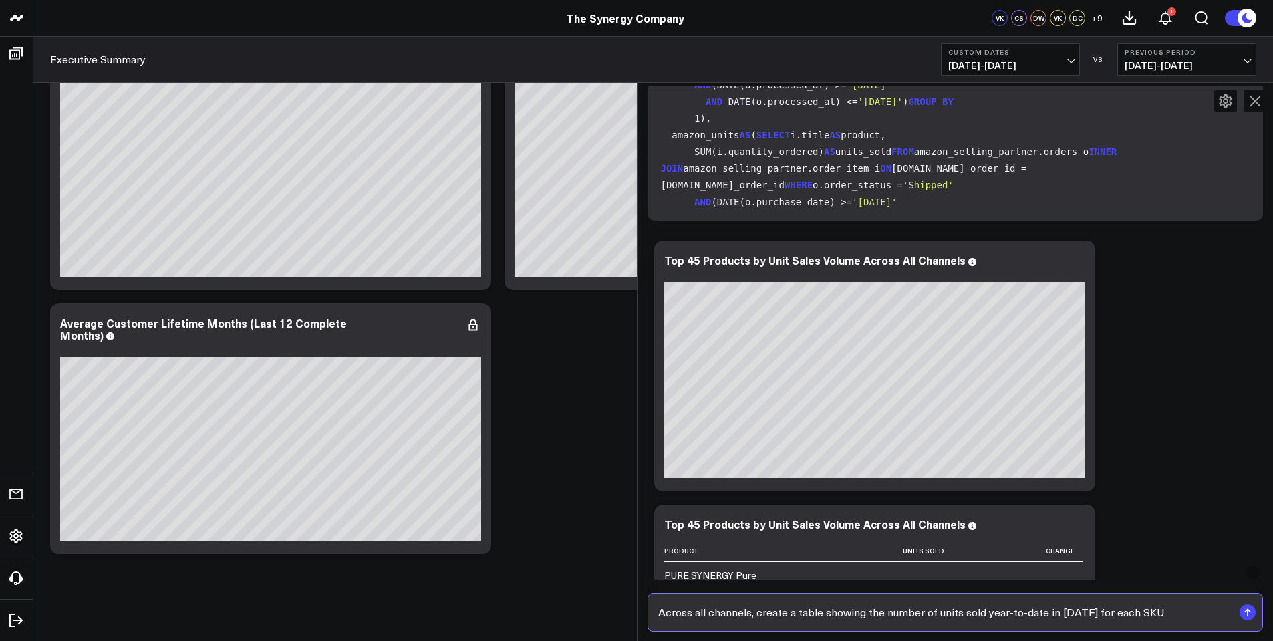
type input "Across all channels, create a table showing the number of units sold year-to-da…"
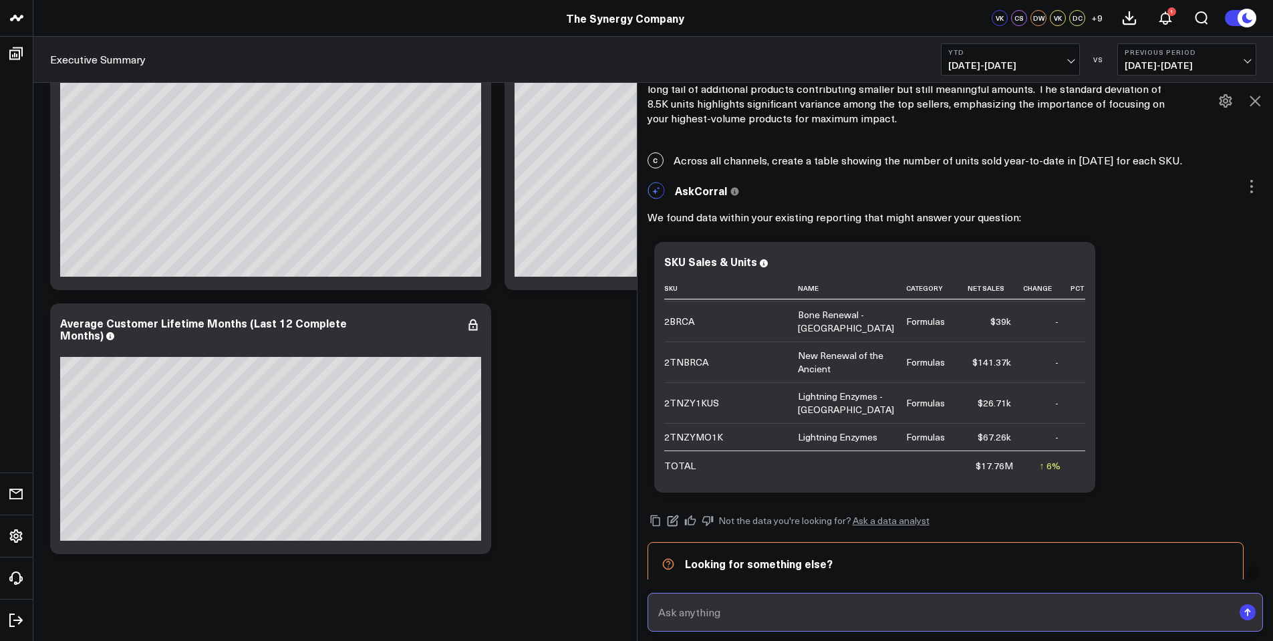
scroll to position [2211, 0]
drag, startPoint x: 1080, startPoint y: 414, endPoint x: 705, endPoint y: 305, distance: 390.4
drag, startPoint x: 1013, startPoint y: 410, endPoint x: 768, endPoint y: 365, distance: 249.3
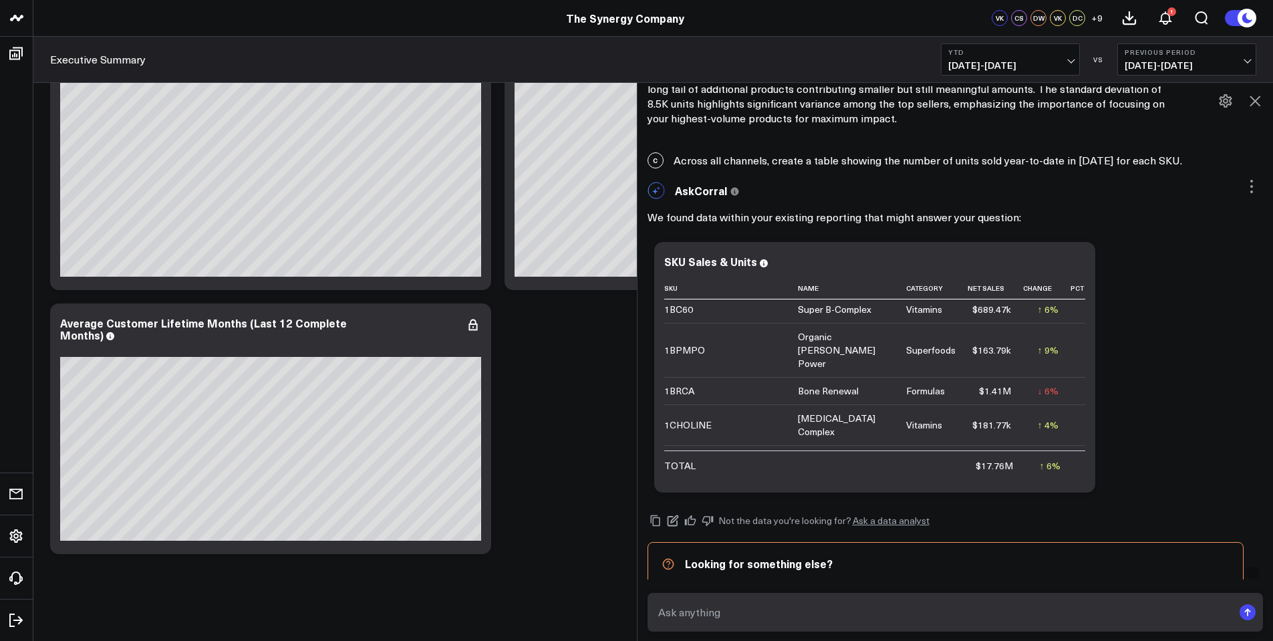
scroll to position [0, 0]
drag, startPoint x: 670, startPoint y: 304, endPoint x: 817, endPoint y: 331, distance: 148.9
click at [0, 0] on icon at bounding box center [0, 0] width 0 height 0
click at [1145, 380] on div "Ask support Export PNG SKU Sales & Units Sku Name Category Net Sales Change Pct…" at bounding box center [956, 367] width 616 height 264
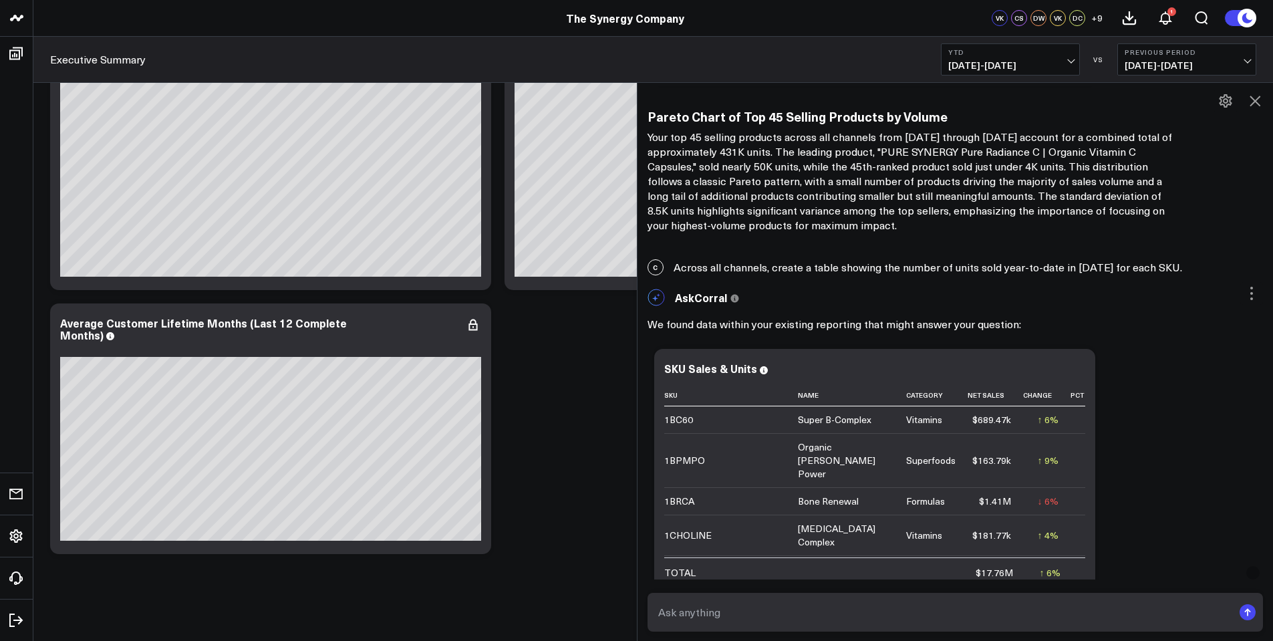
scroll to position [5617, 0]
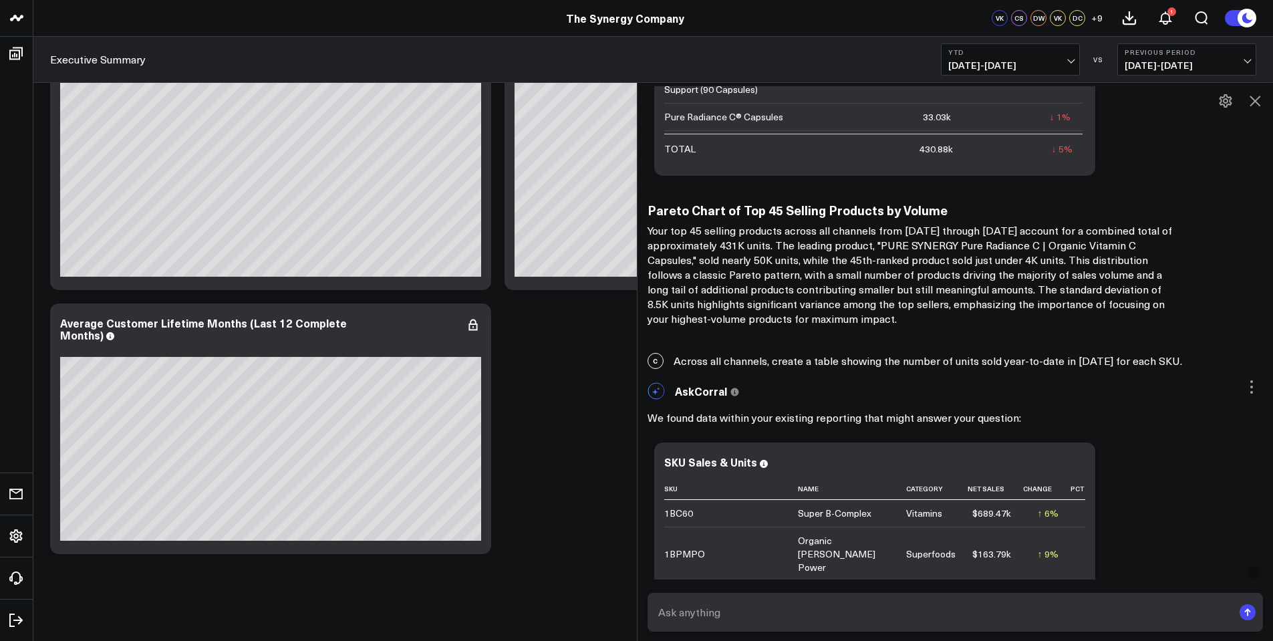
drag, startPoint x: 667, startPoint y: 446, endPoint x: 855, endPoint y: 466, distance: 189.5
click at [885, 482] on div "SKU Sales & Units Sku Name Category Net Sales Change Pct Of Total Net Sales Cha…" at bounding box center [874, 567] width 441 height 251
drag, startPoint x: 725, startPoint y: 451, endPoint x: 1151, endPoint y: 414, distance: 427.3
click at [1151, 414] on div "We found data within your existing reporting that might answer your question:" at bounding box center [956, 417] width 616 height 23
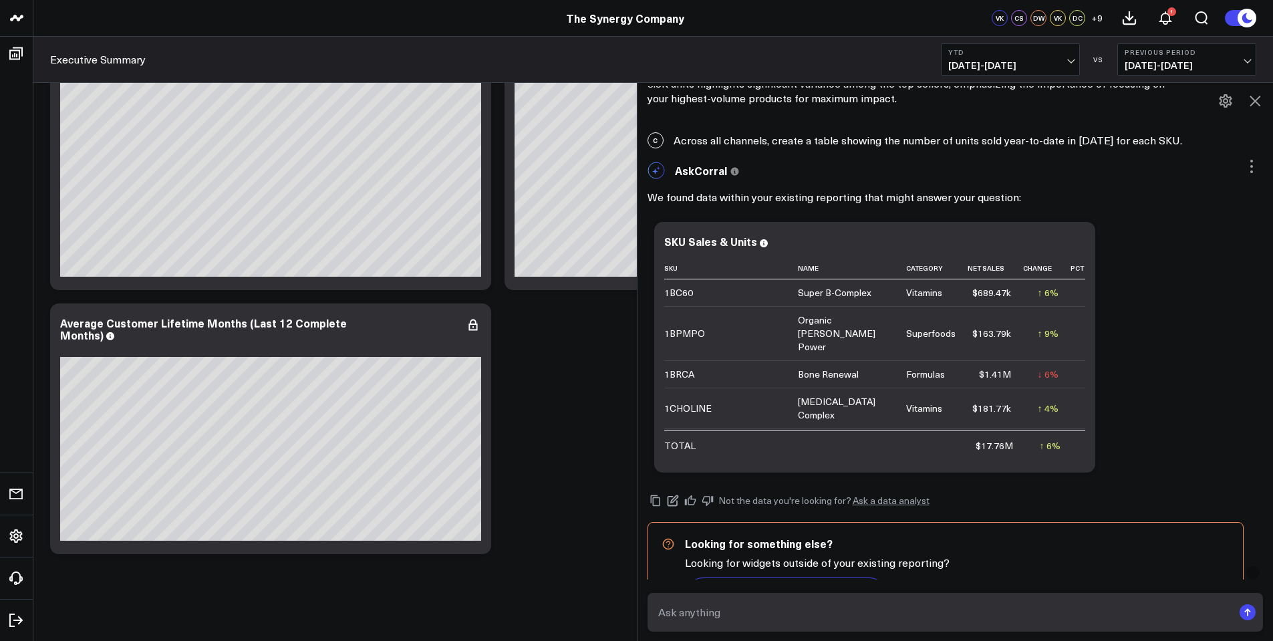
scroll to position [5884, 0]
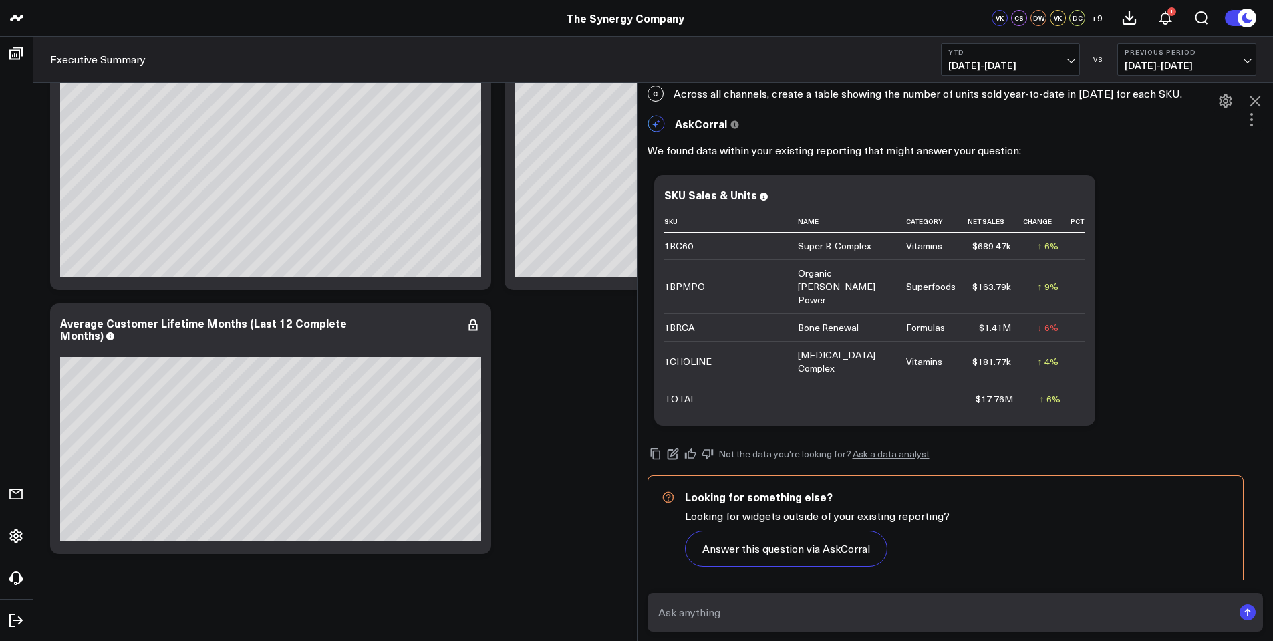
drag, startPoint x: 664, startPoint y: 174, endPoint x: 919, endPoint y: 416, distance: 350.7
click at [980, 442] on div "AskCorral This feature is experimental, yet powerful. Always check your answers…" at bounding box center [956, 351] width 636 height 486
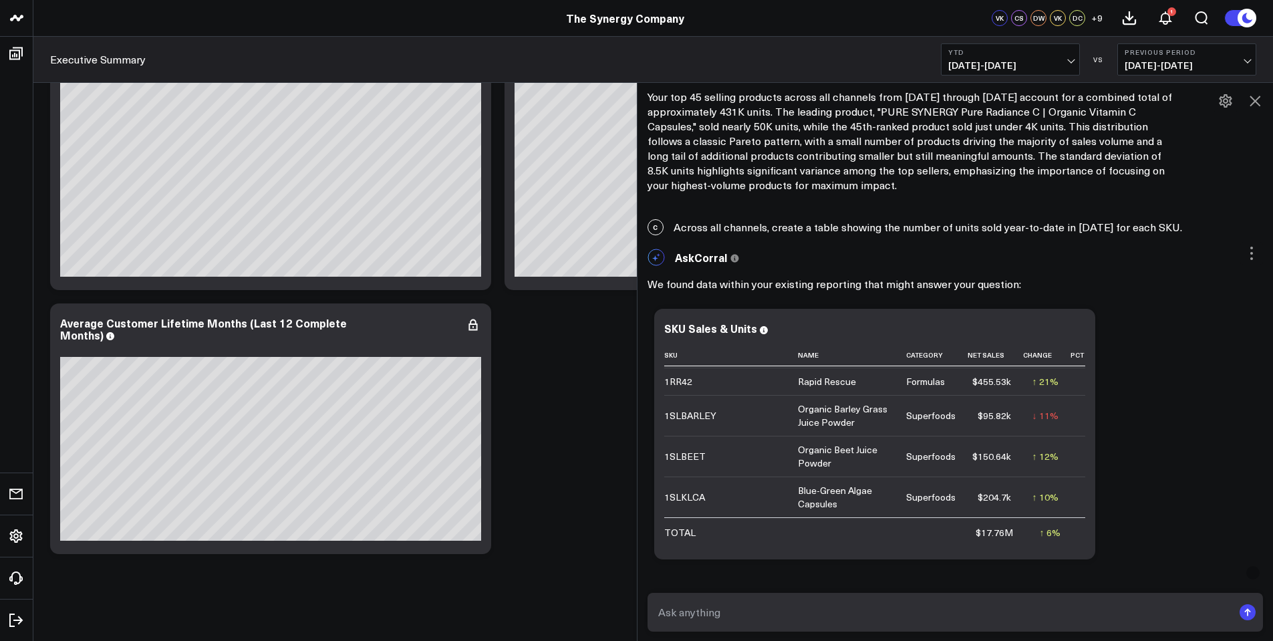
scroll to position [601, 0]
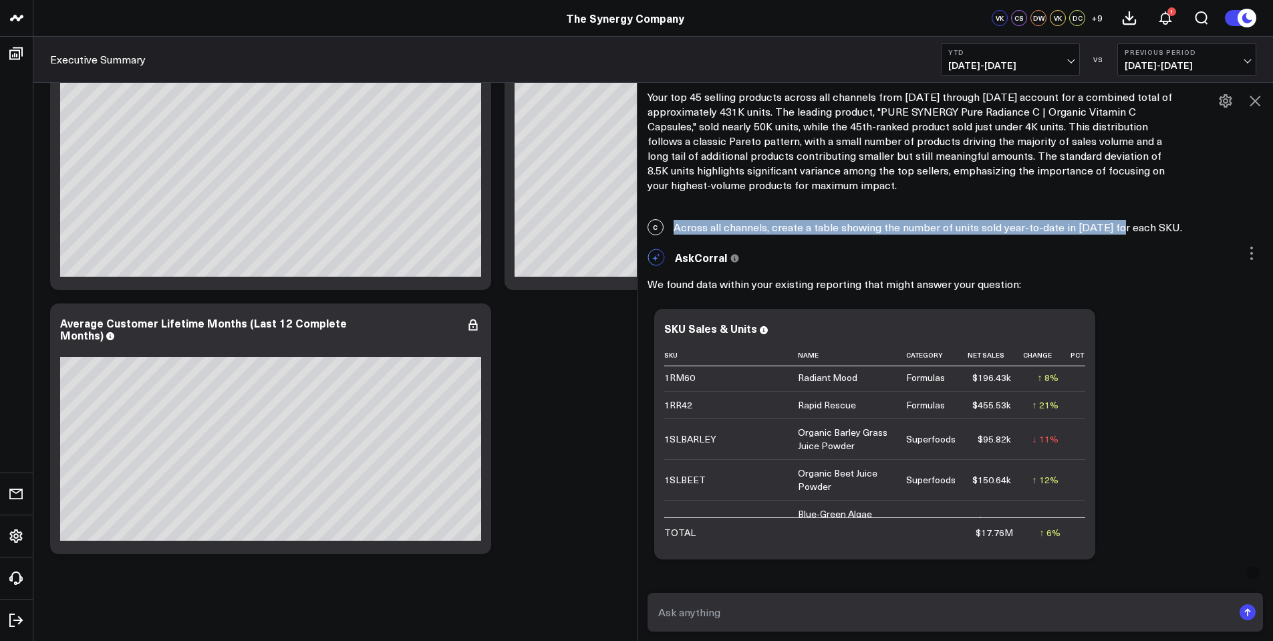
drag, startPoint x: 678, startPoint y: 211, endPoint x: 1119, endPoint y: 225, distance: 440.6
click at [1119, 225] on div "C Across all channels, create a table showing the number of units sold year-to-…" at bounding box center [956, 227] width 636 height 29
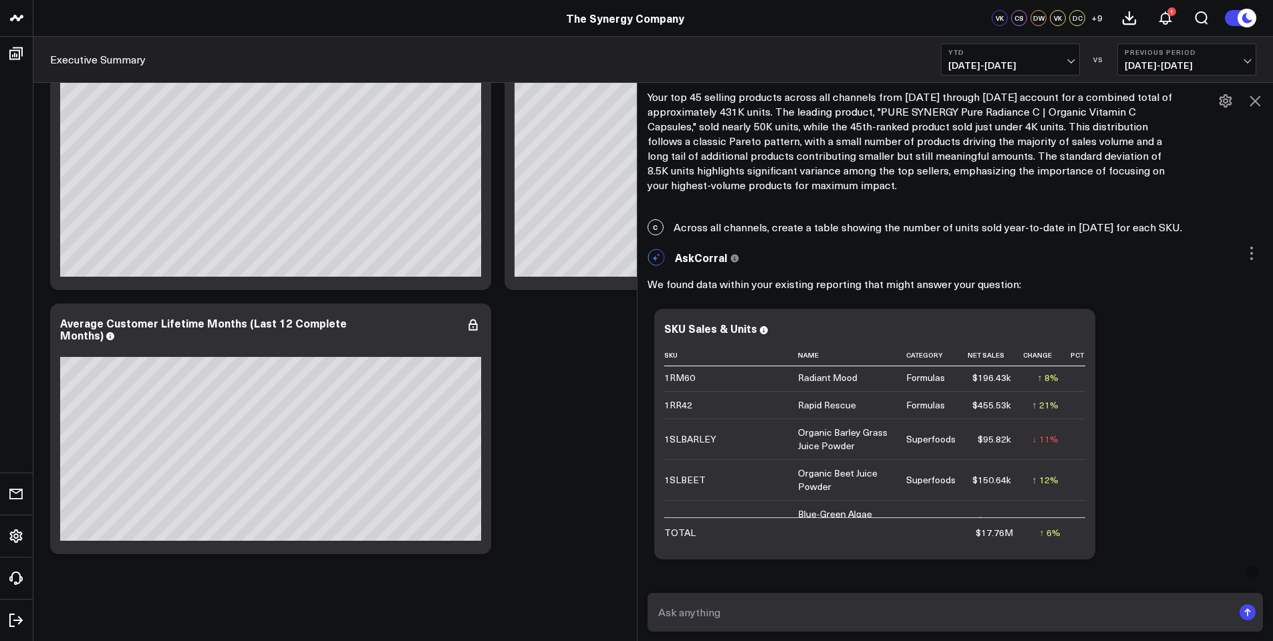
click at [1136, 376] on div "Ask support Export PNG SKU Sales & Units Sku Name Category Net Sales Change Pct…" at bounding box center [956, 434] width 616 height 264
click at [813, 609] on input "text" at bounding box center [944, 612] width 579 height 24
click at [744, 581] on span "Not the data you're looking for?" at bounding box center [784, 587] width 133 height 13
click at [764, 615] on input "Change the" at bounding box center [944, 612] width 579 height 24
type input "C"
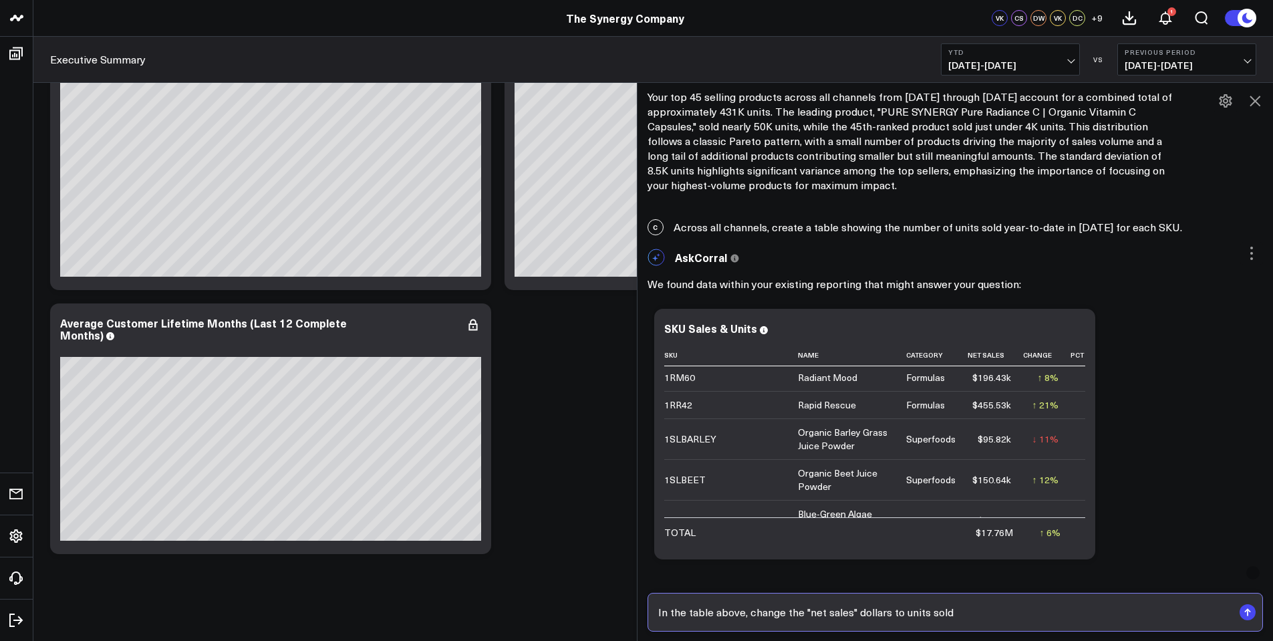
type input "In the table above, change the "net sales" dollars to units sold."
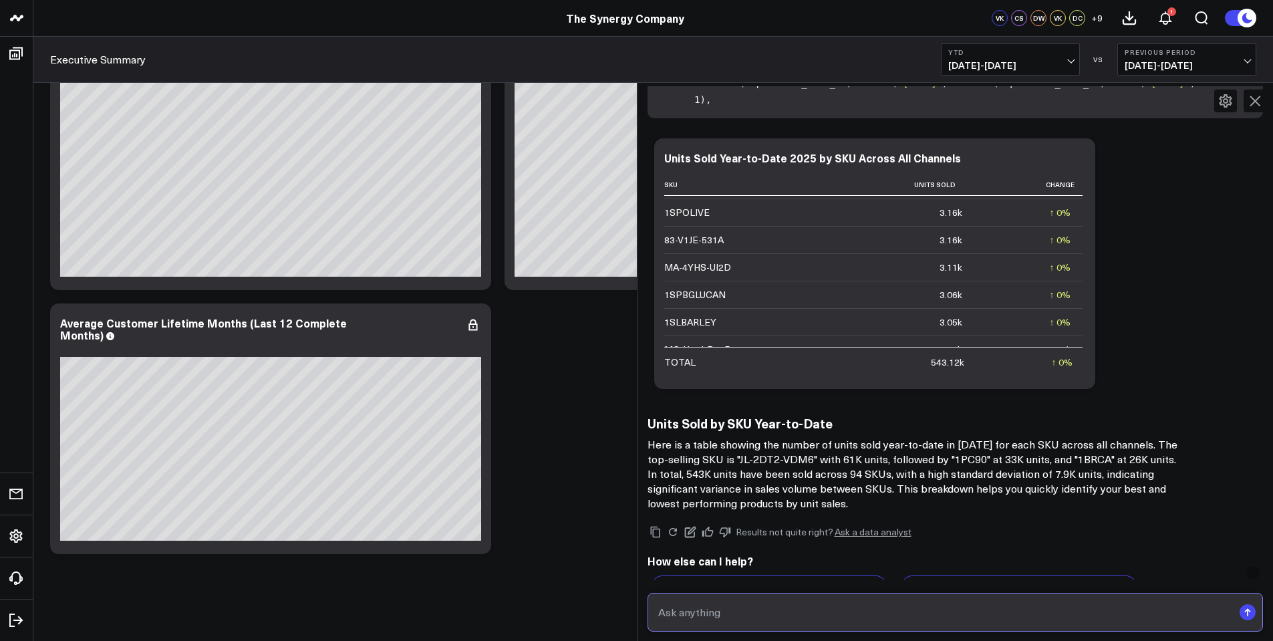
scroll to position [6808, 0]
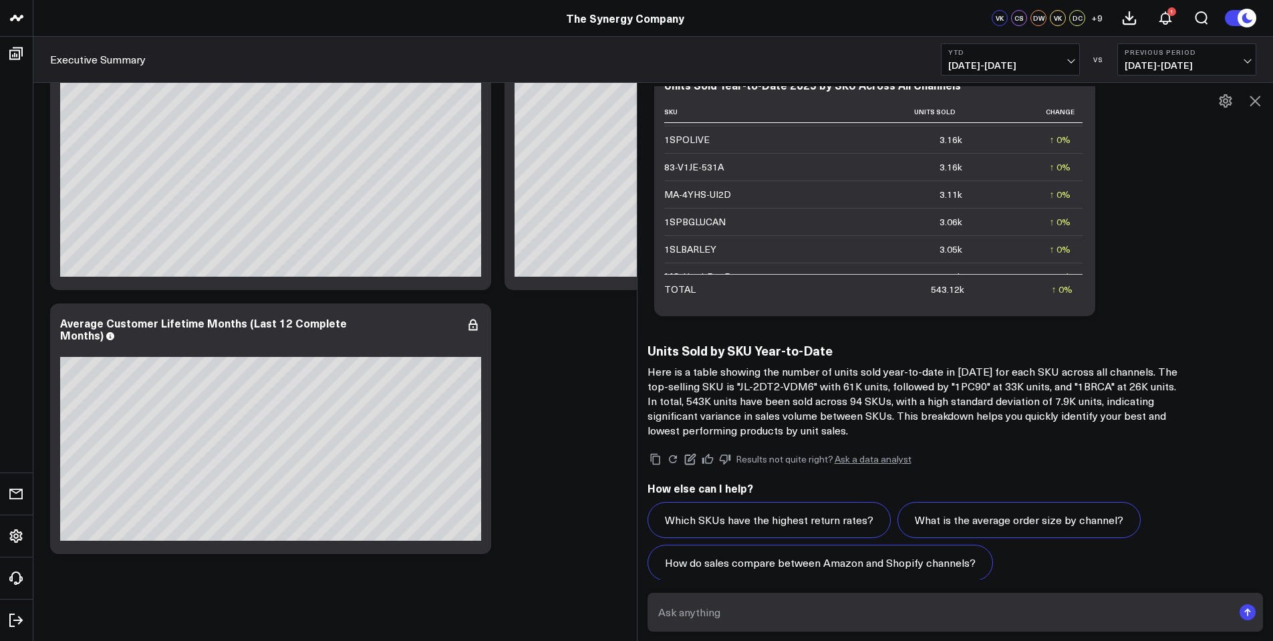
click at [660, 453] on icon "Copy" at bounding box center [656, 459] width 12 height 12
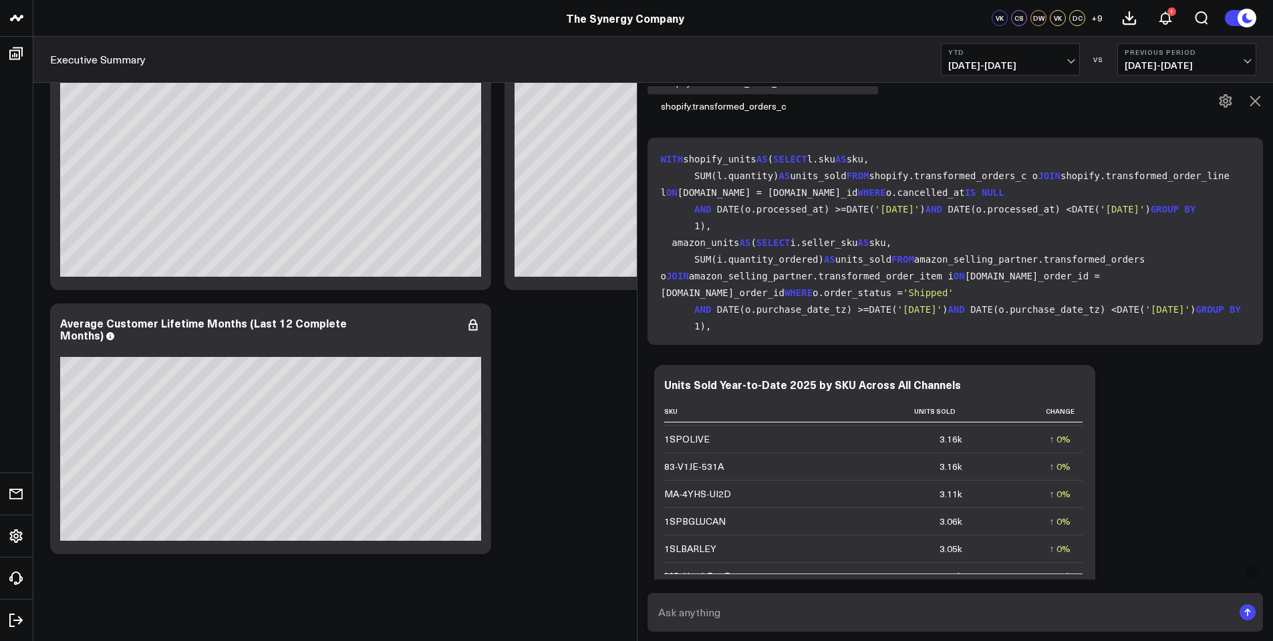
scroll to position [6541, 0]
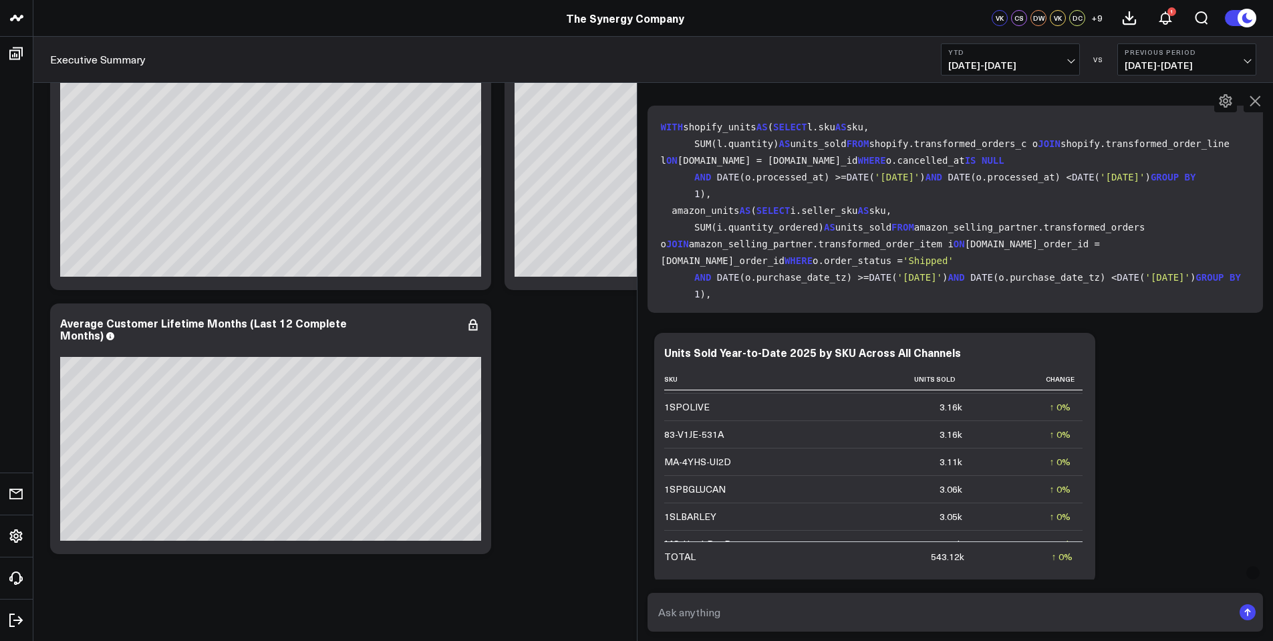
drag, startPoint x: 672, startPoint y: 335, endPoint x: 1073, endPoint y: 517, distance: 439.3
click at [1052, 592] on div "C Create a pareto diagram of year-to-date unit sales across D2C-TSC, D2C-AMZ, a…" at bounding box center [956, 362] width 636 height 559
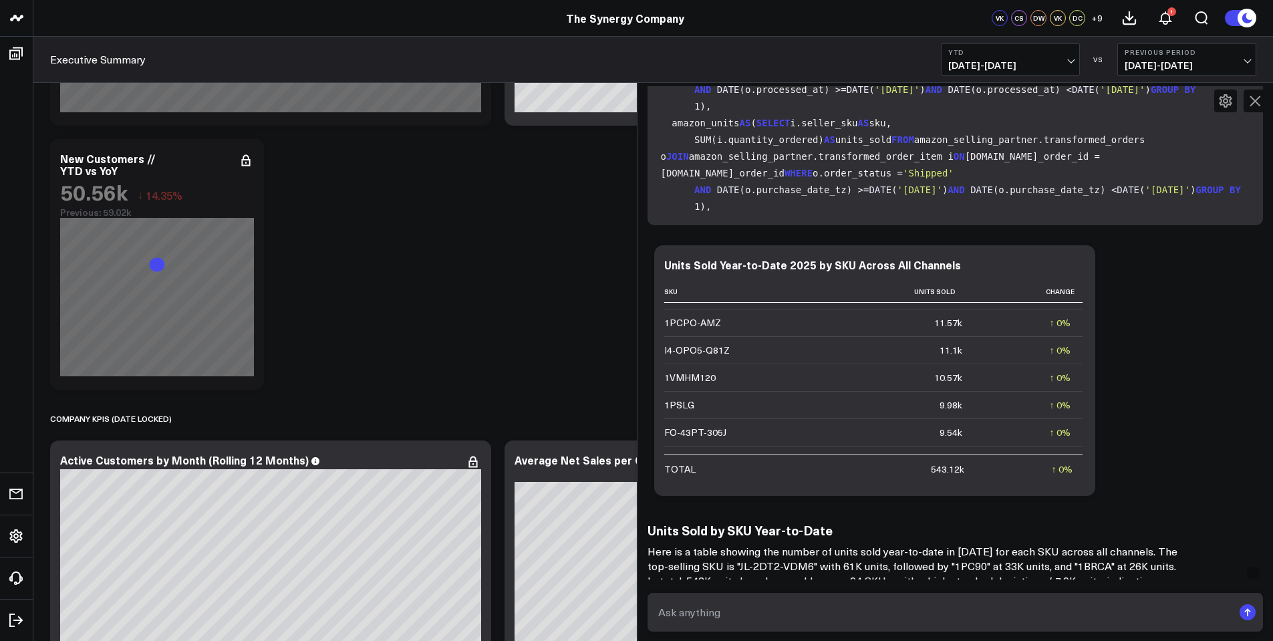
scroll to position [6608, 0]
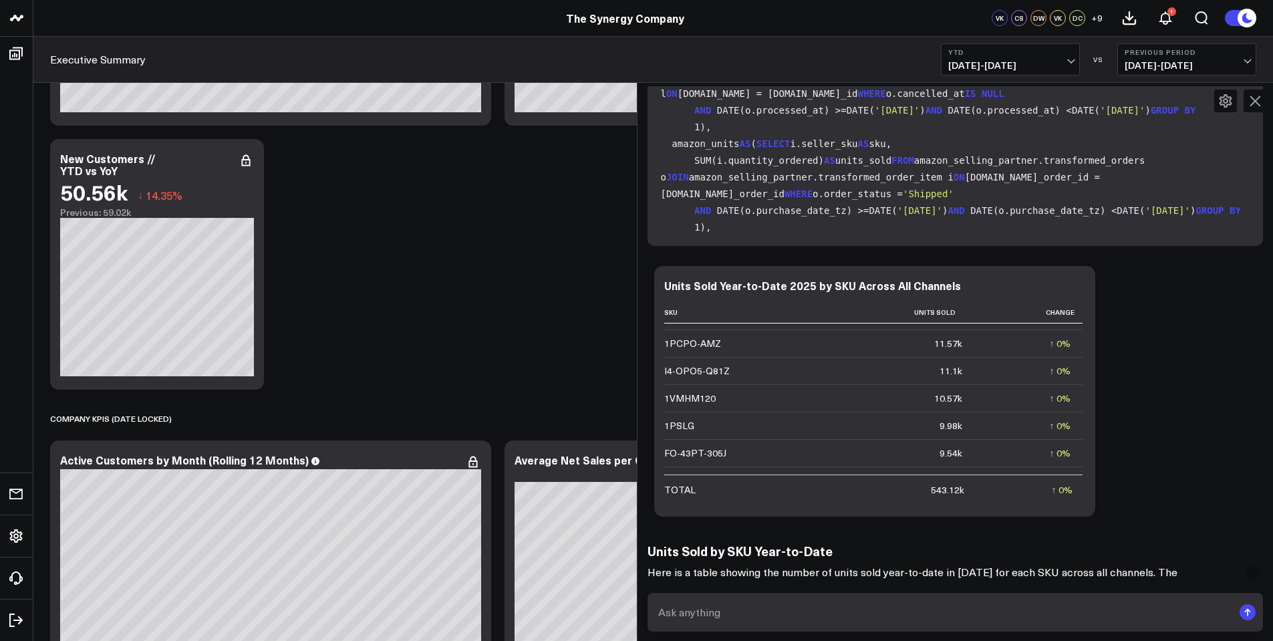
click at [683, 337] on div "1PCPO-AMZ" at bounding box center [692, 343] width 57 height 13
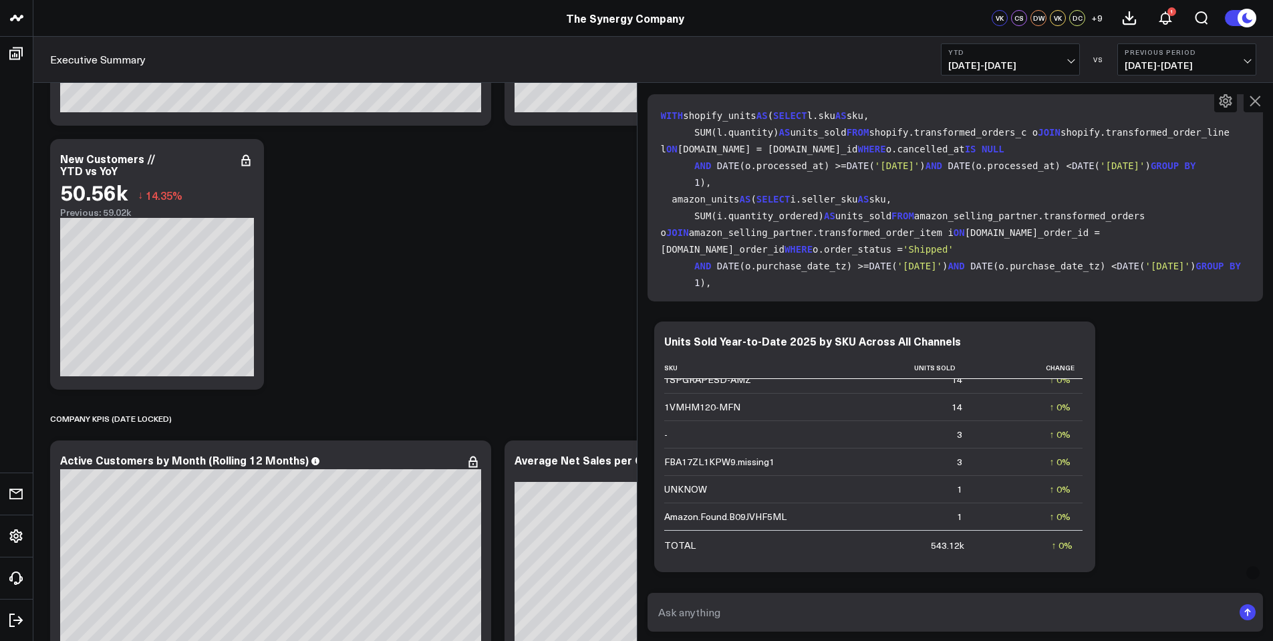
scroll to position [6541, 0]
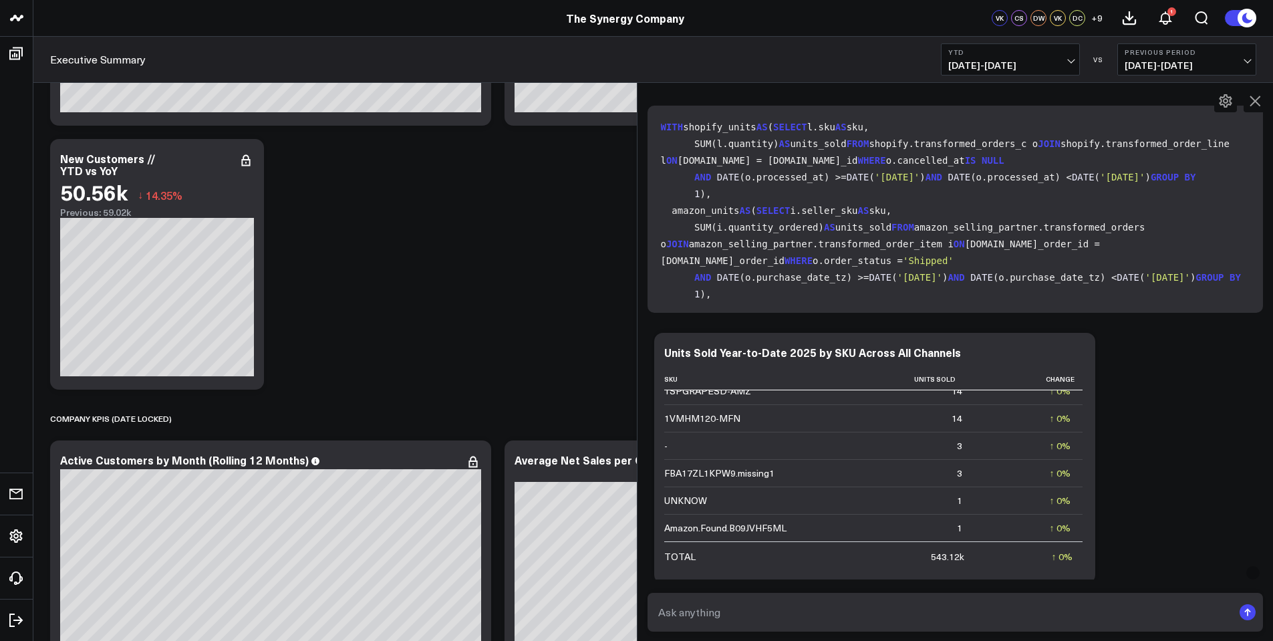
drag, startPoint x: 959, startPoint y: 513, endPoint x: 938, endPoint y: 388, distance: 126.7
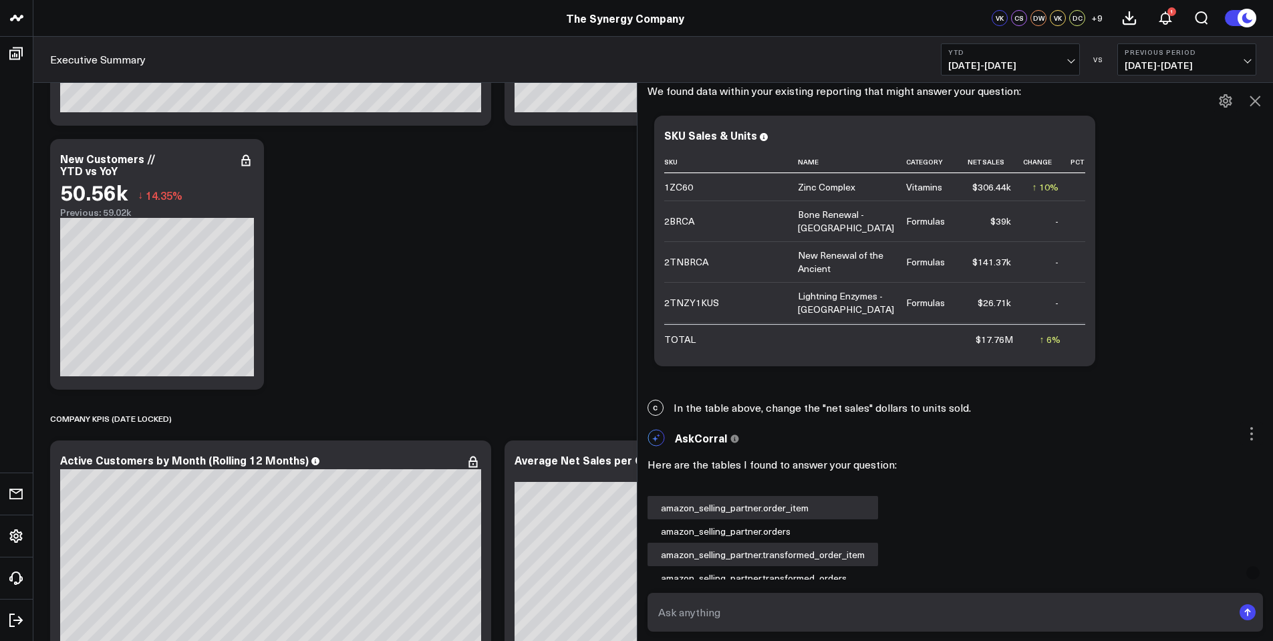
scroll to position [5806, 0]
